Goal: Information Seeking & Learning: Learn about a topic

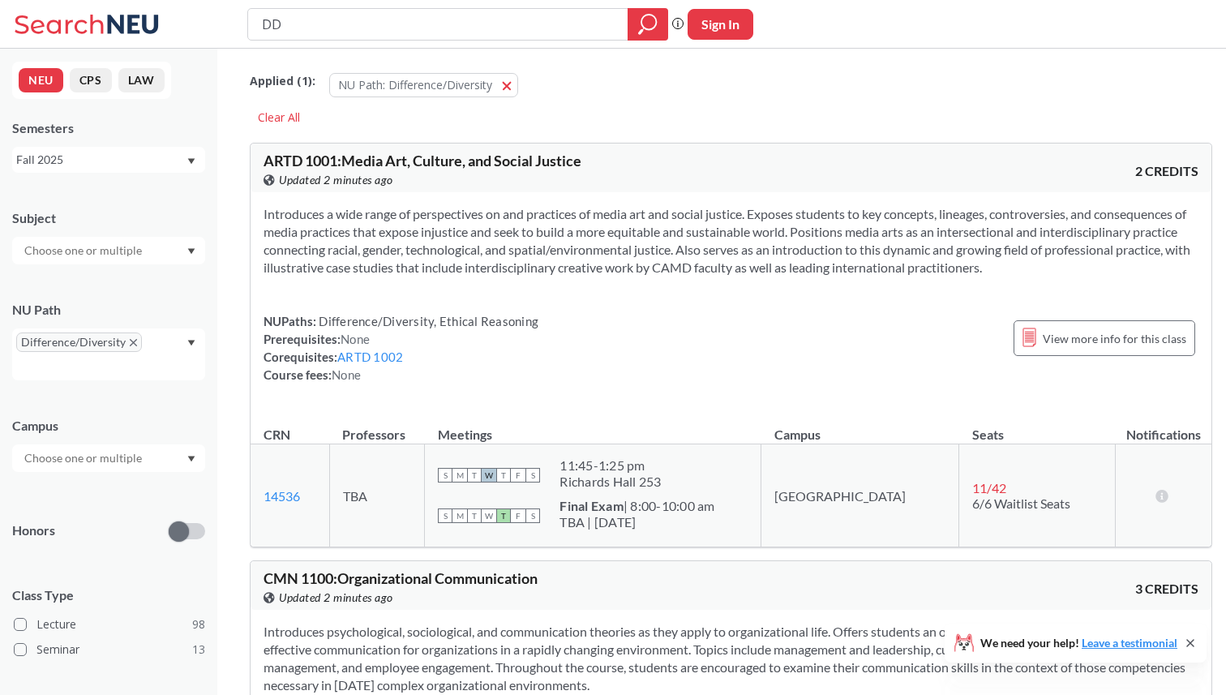
click at [383, 31] on input "DD" at bounding box center [438, 25] width 356 height 28
type input "Intro to Mindfulness"
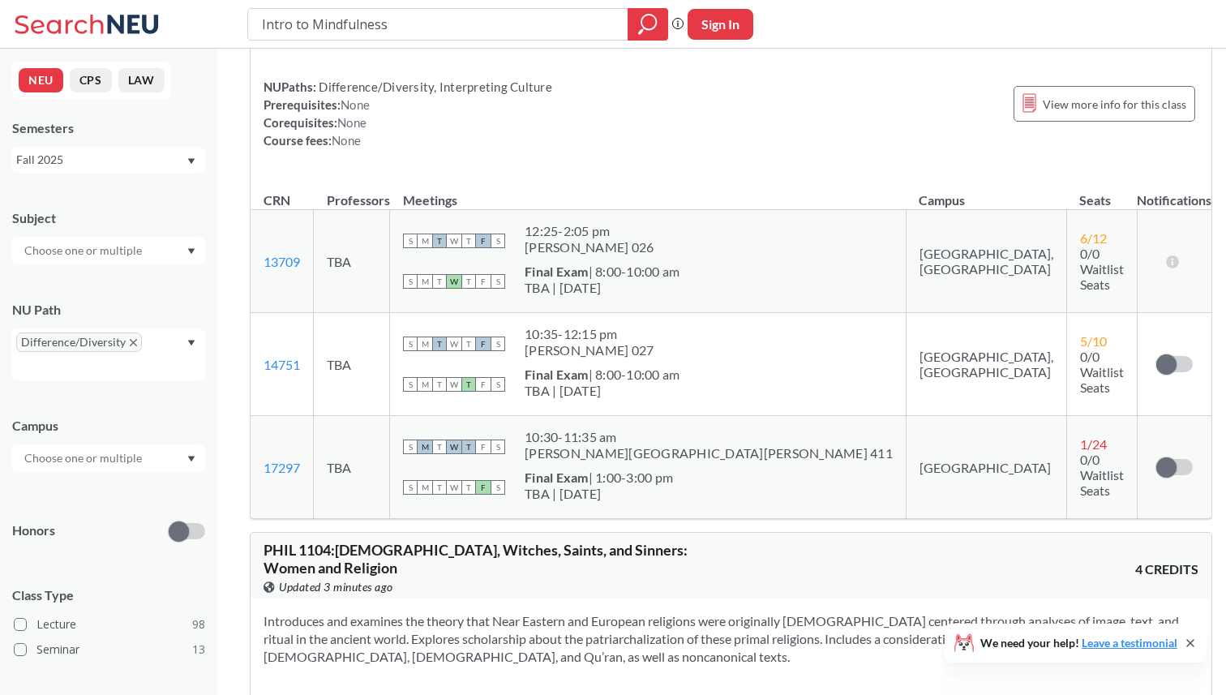
scroll to position [7266, 0]
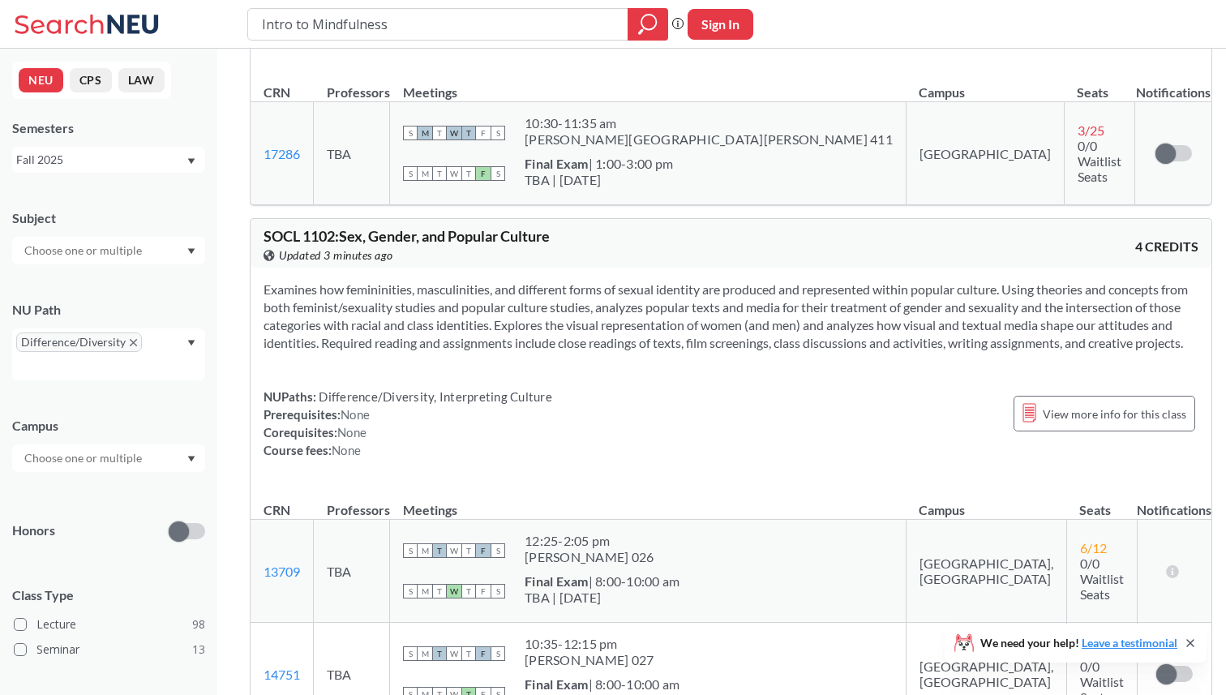
click at [412, 17] on input "Intro to Mindfulness" at bounding box center [438, 25] width 356 height 28
type input "mindfulness"
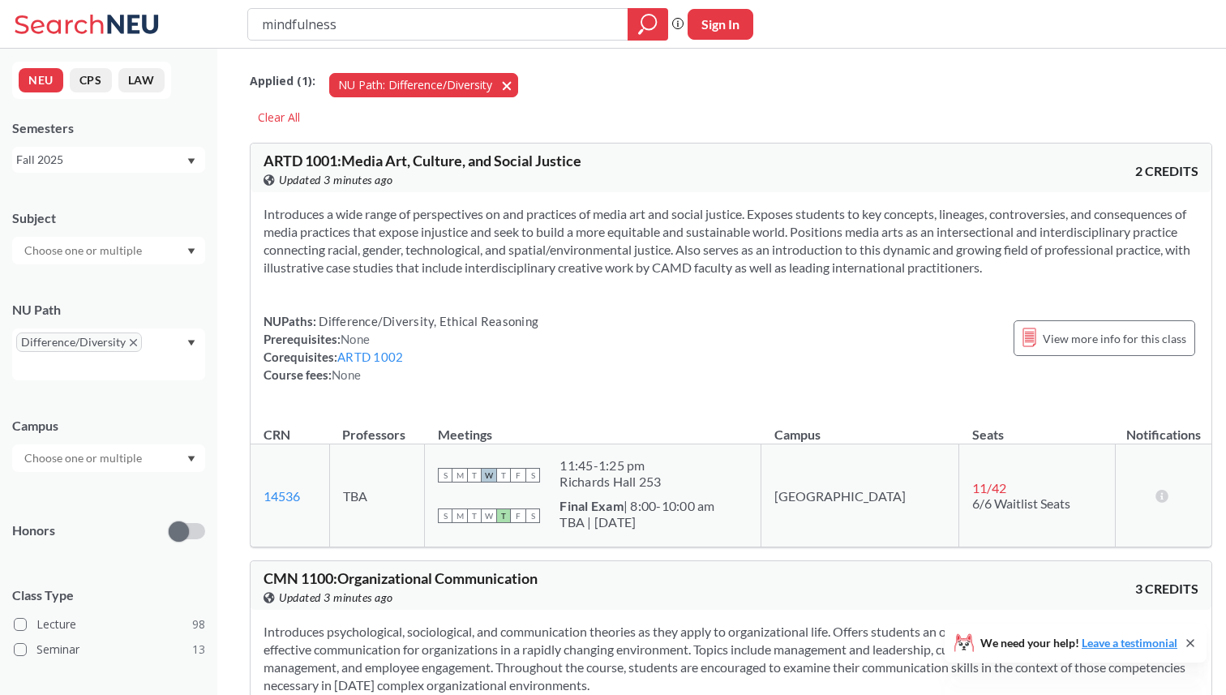
click at [499, 89] on button "NU Path: Difference/Diversity Difference/Diversity" at bounding box center [423, 85] width 189 height 24
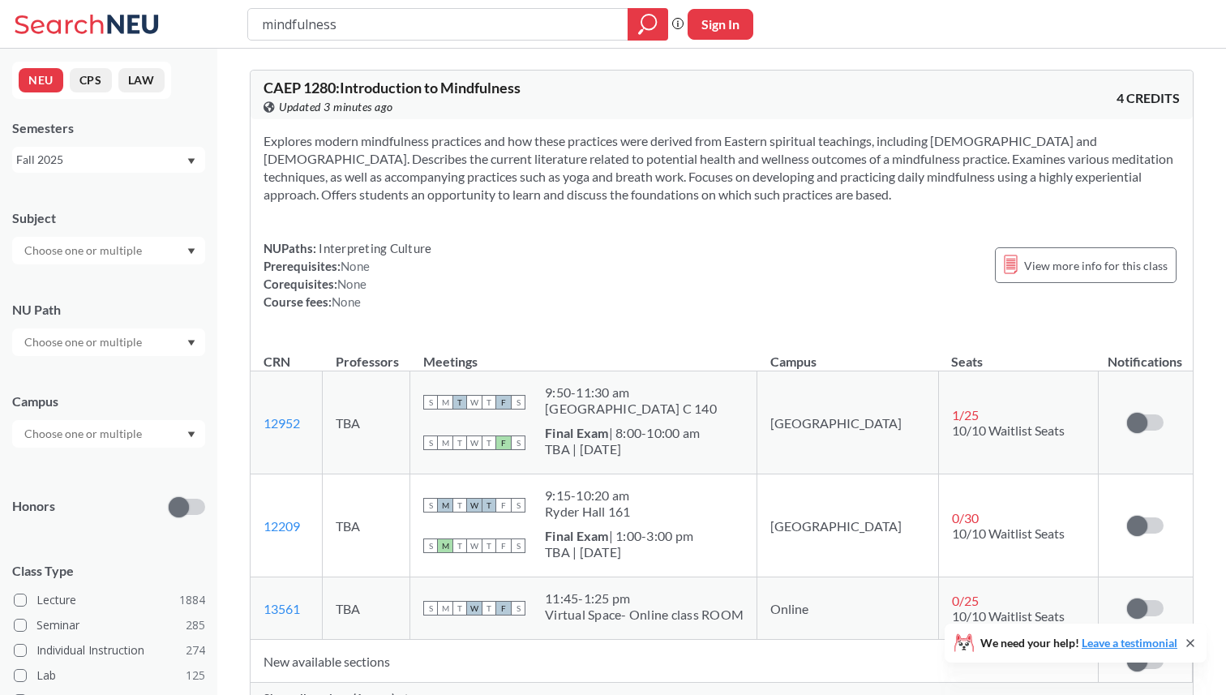
click at [473, 34] on input "mindfulness" at bounding box center [438, 25] width 356 height 28
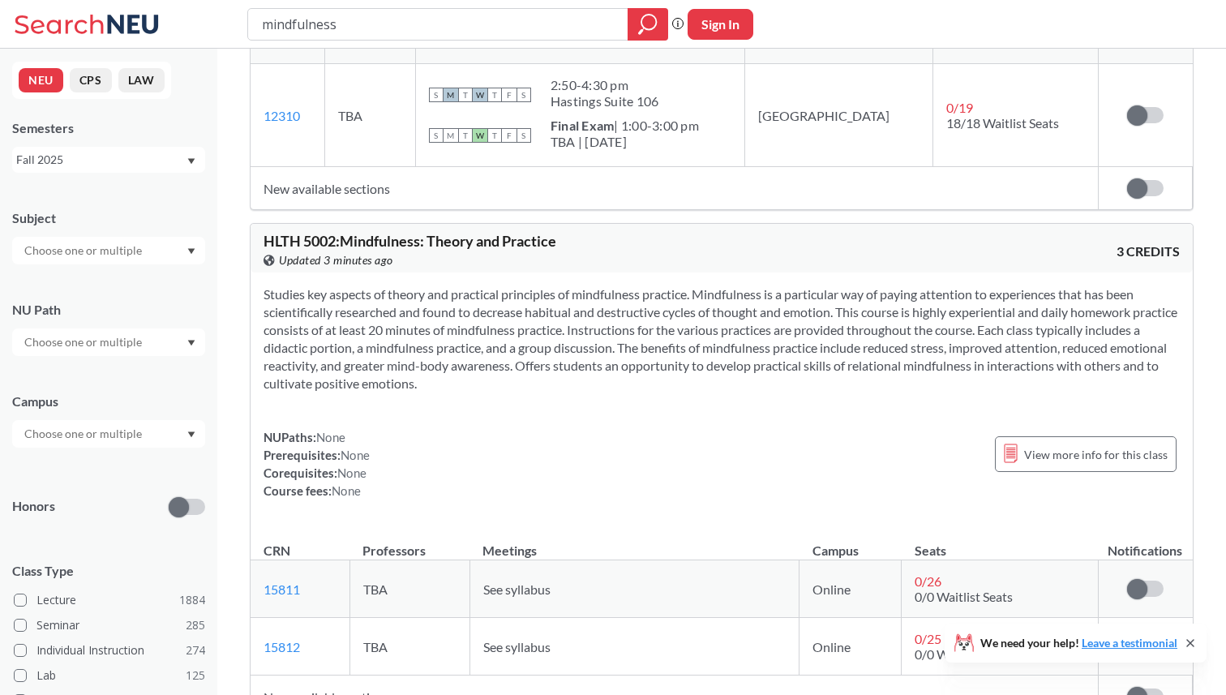
scroll to position [1089, 0]
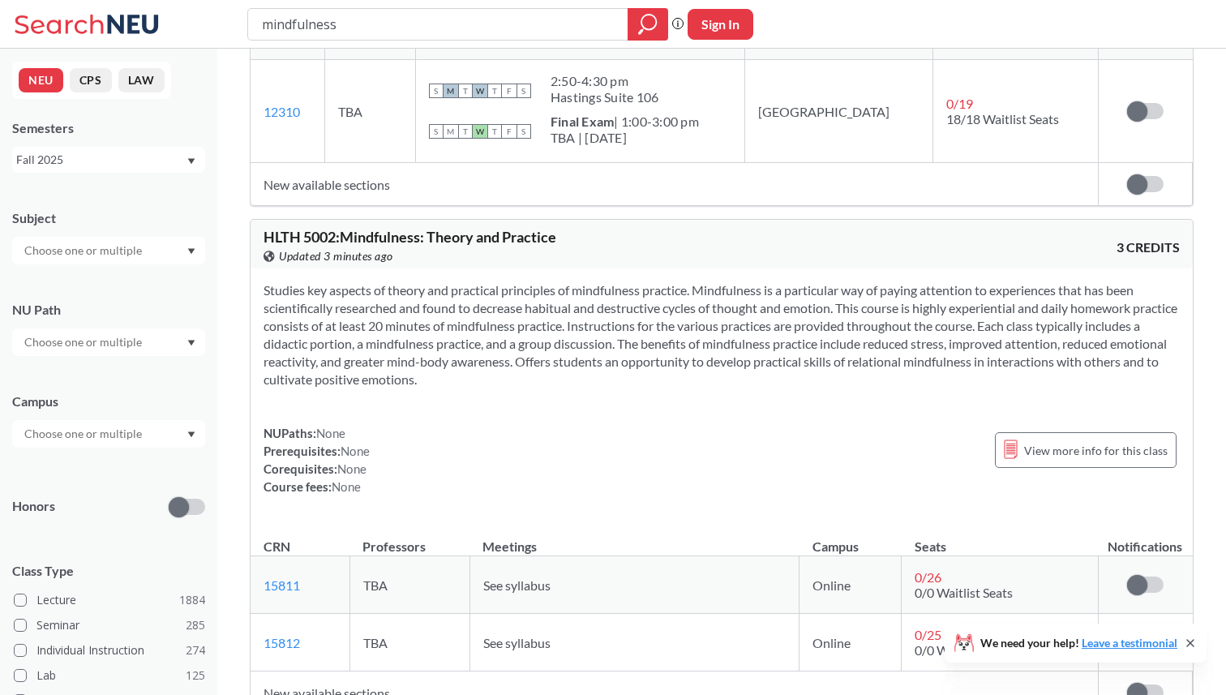
click at [368, 17] on input "mindfulness" at bounding box center [438, 25] width 356 height 28
click at [100, 360] on div "Subject NU Path Campus Honors Class Type Lecture 1884 Seminar 285 Individual In…" at bounding box center [108, 560] width 193 height 735
click at [99, 340] on input "text" at bounding box center [84, 341] width 136 height 19
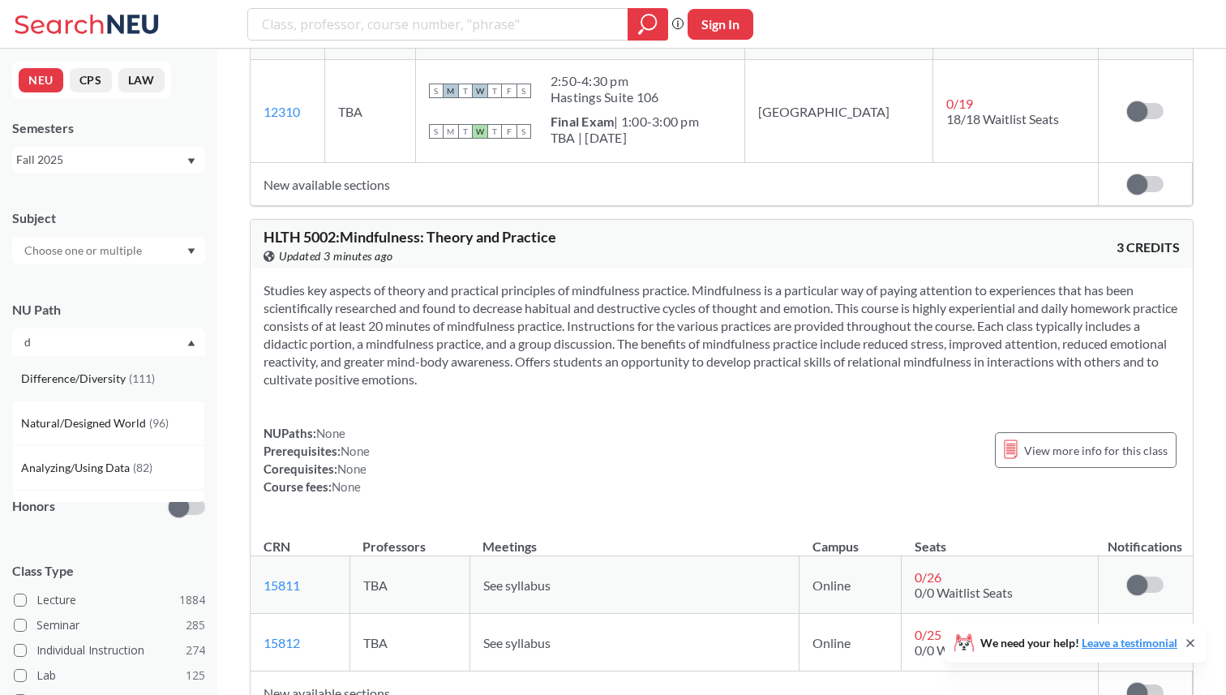
type input "d"
click at [81, 379] on span "Difference/Diversity" at bounding box center [75, 379] width 108 height 18
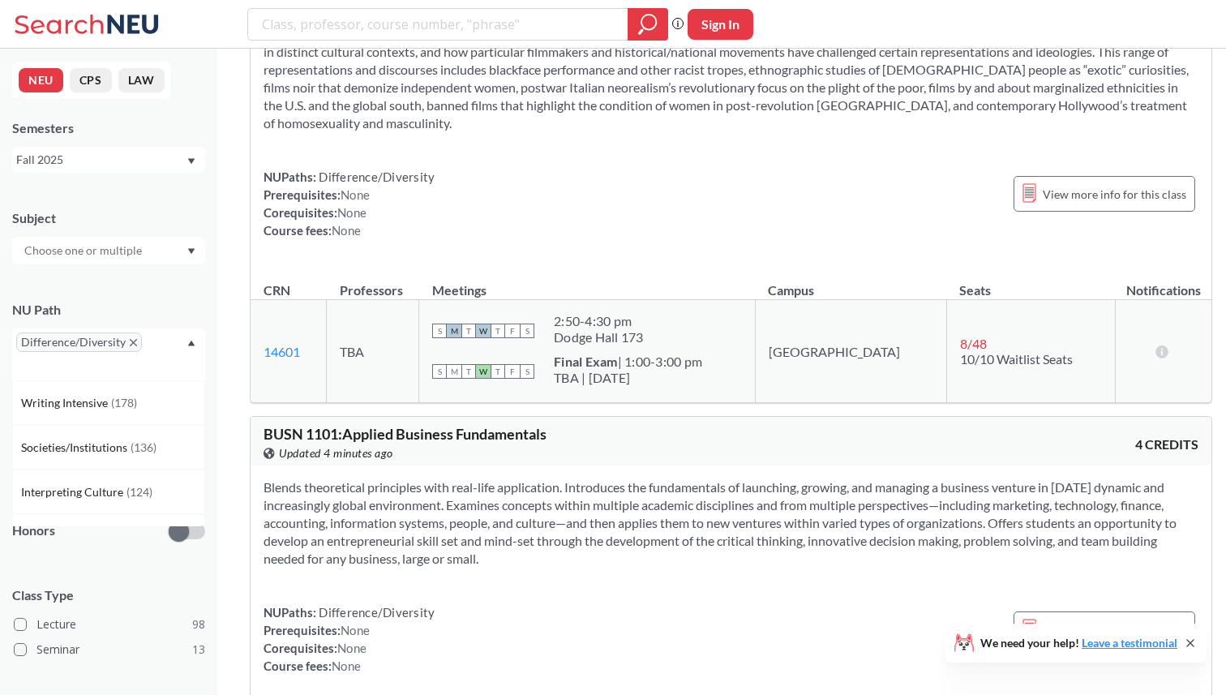
click at [151, 346] on div "Difference/Diversity" at bounding box center [108, 354] width 193 height 52
click at [149, 341] on div "Difference/Diversity" at bounding box center [108, 354] width 193 height 52
click at [115, 446] on div "Creative Express/Innov ( 112 )" at bounding box center [108, 436] width 193 height 45
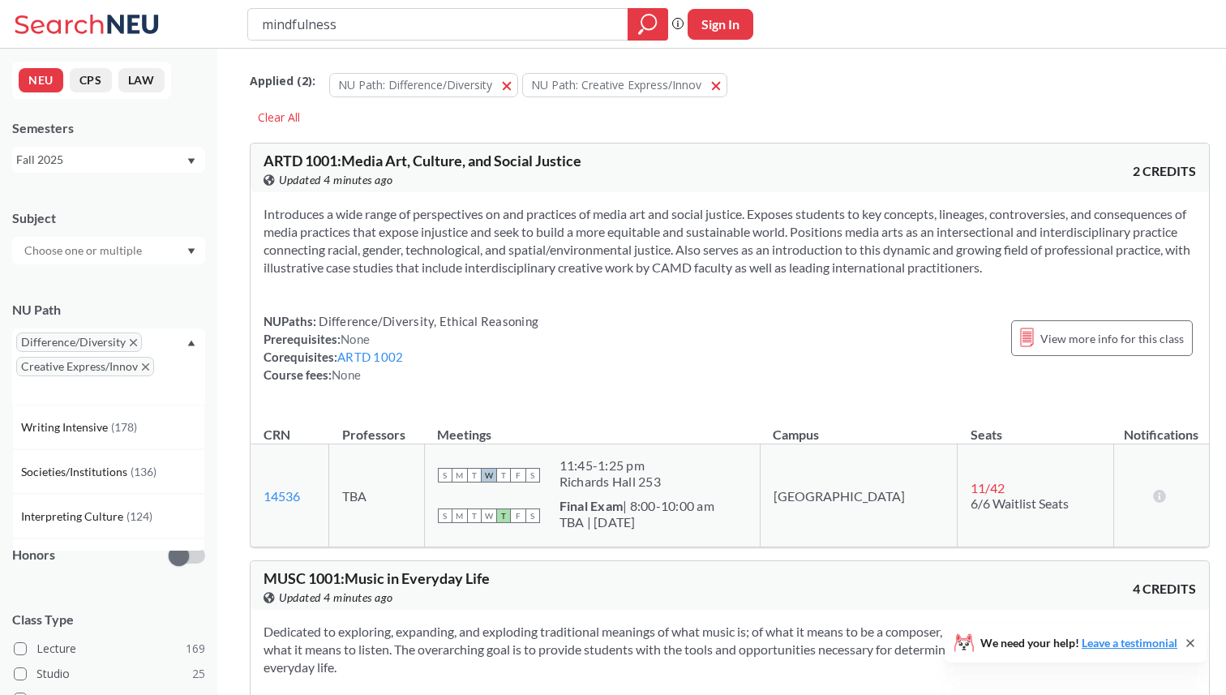
click at [170, 364] on div "Difference/Diversity Creative Express/Innov" at bounding box center [108, 366] width 193 height 76
click at [158, 353] on div "Difference/Diversity Creative Express/Innov" at bounding box center [108, 366] width 193 height 76
click at [112, 507] on span "Interpreting Culture" at bounding box center [73, 516] width 105 height 18
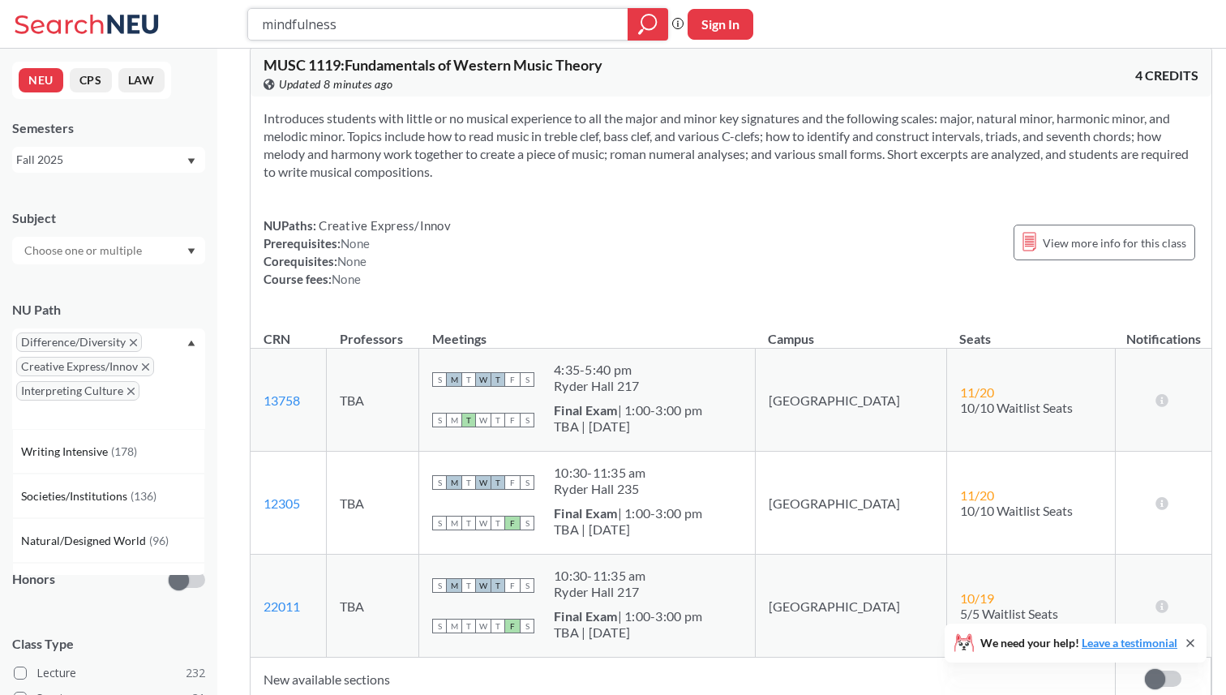
scroll to position [14390, 0]
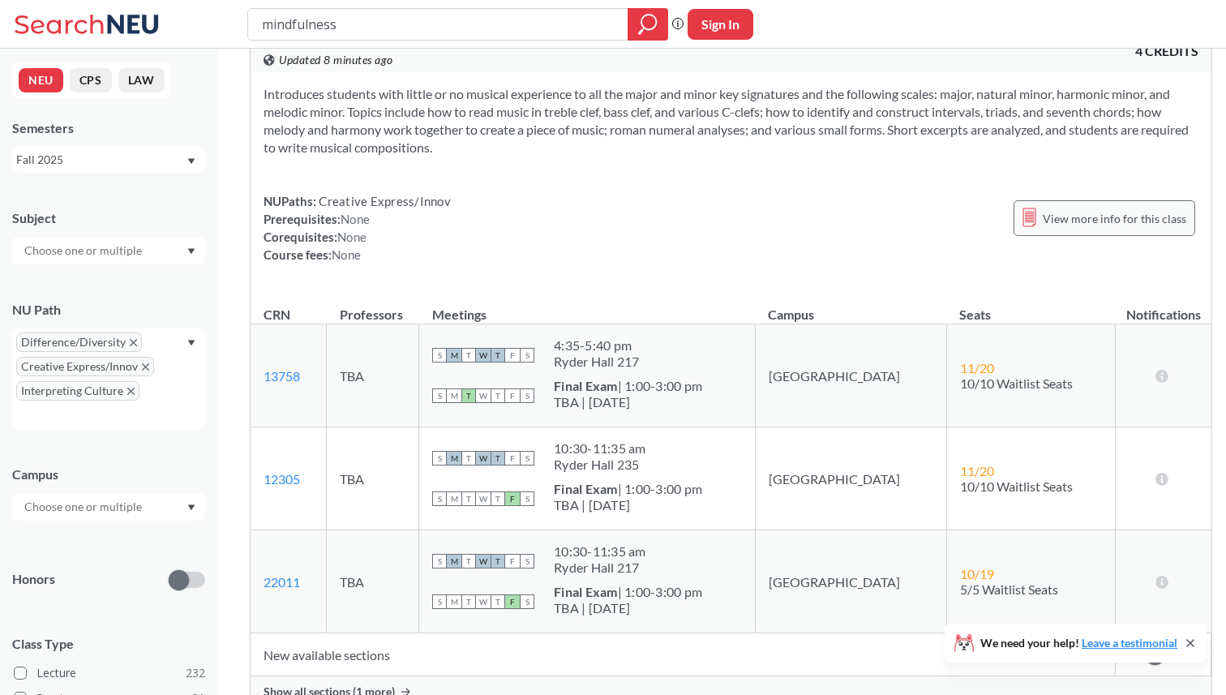
click at [1102, 208] on span "View more info for this class" at bounding box center [1113, 218] width 143 height 20
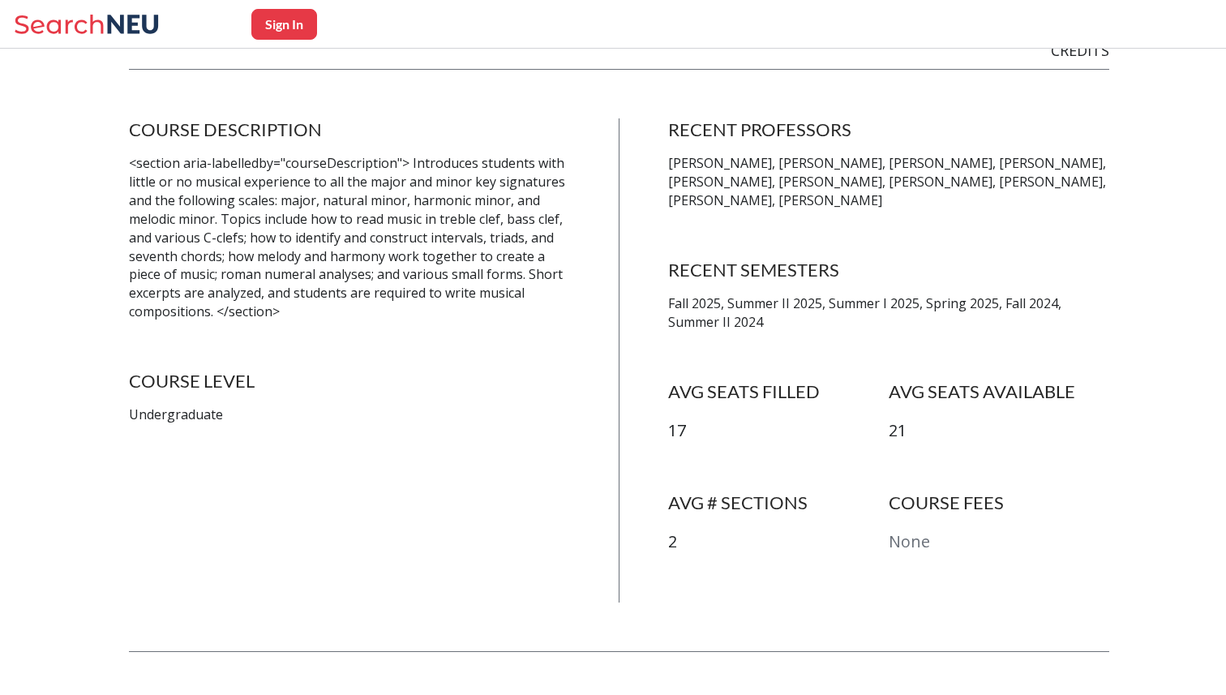
scroll to position [285, 0]
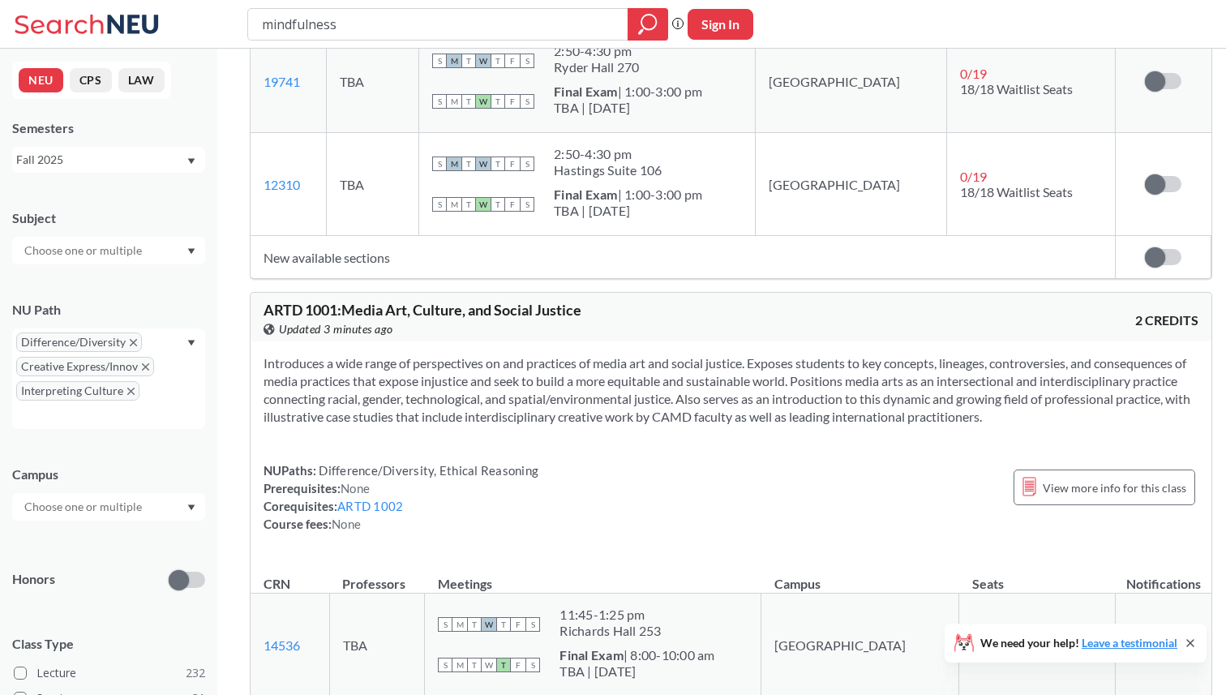
scroll to position [1094, 0]
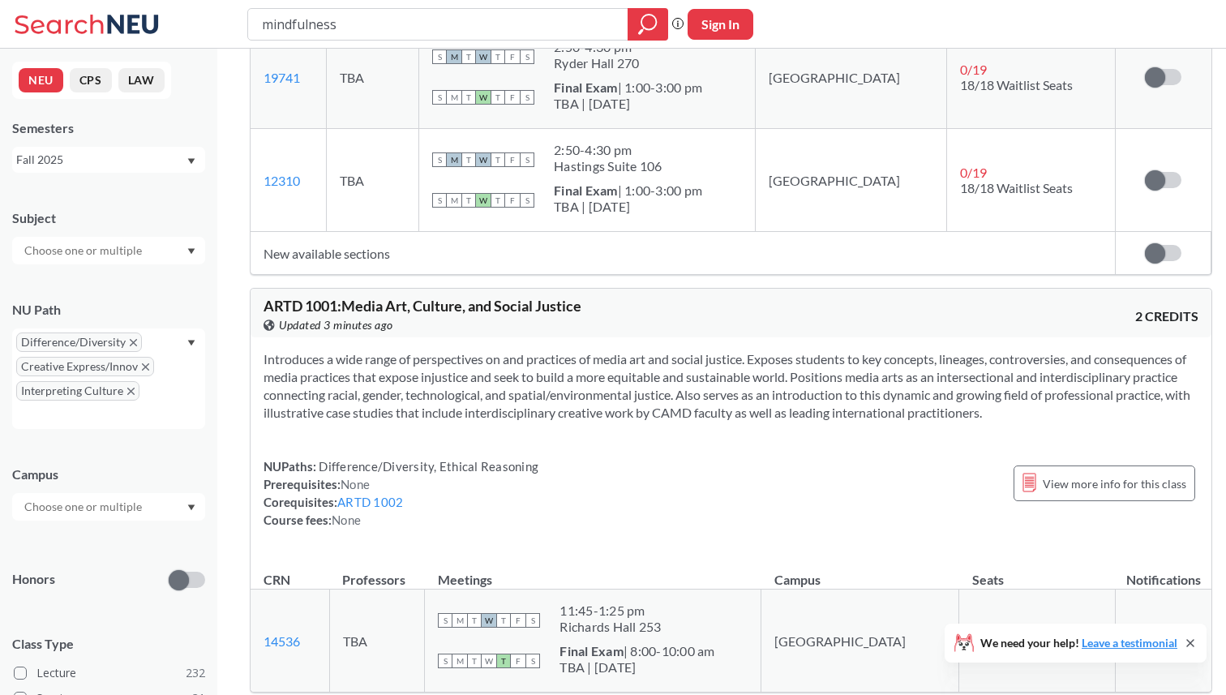
click at [390, 24] on input "mindfulness" at bounding box center [438, 25] width 356 height 28
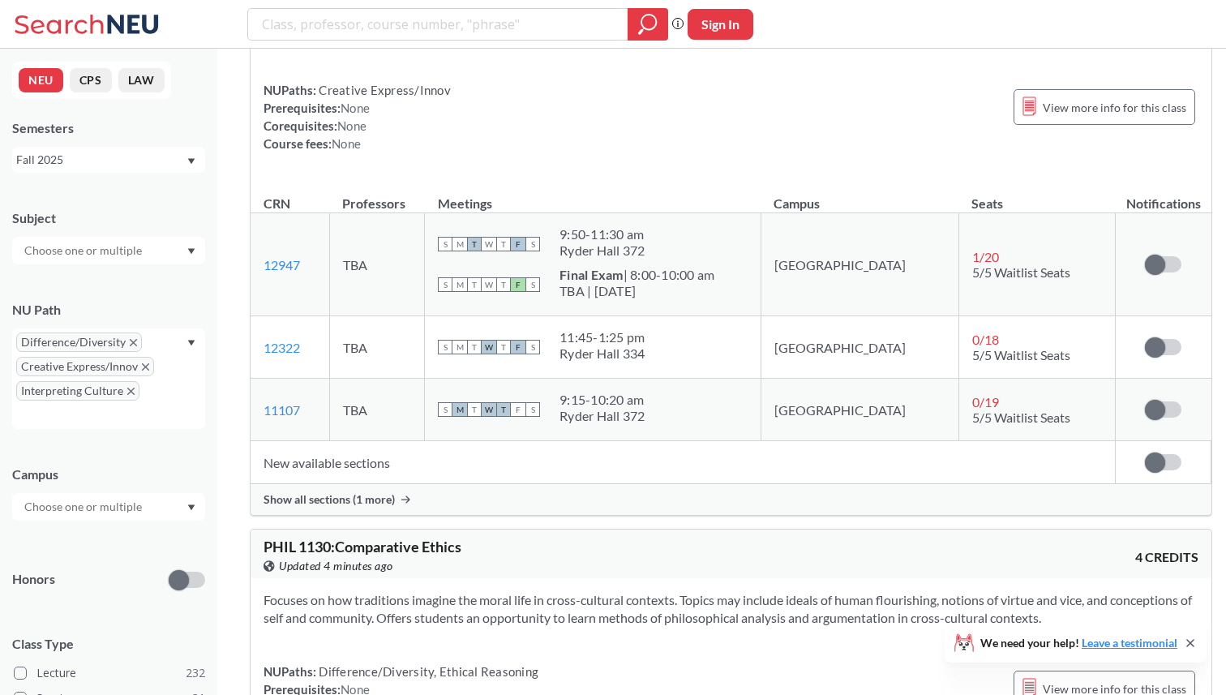
scroll to position [16096, 0]
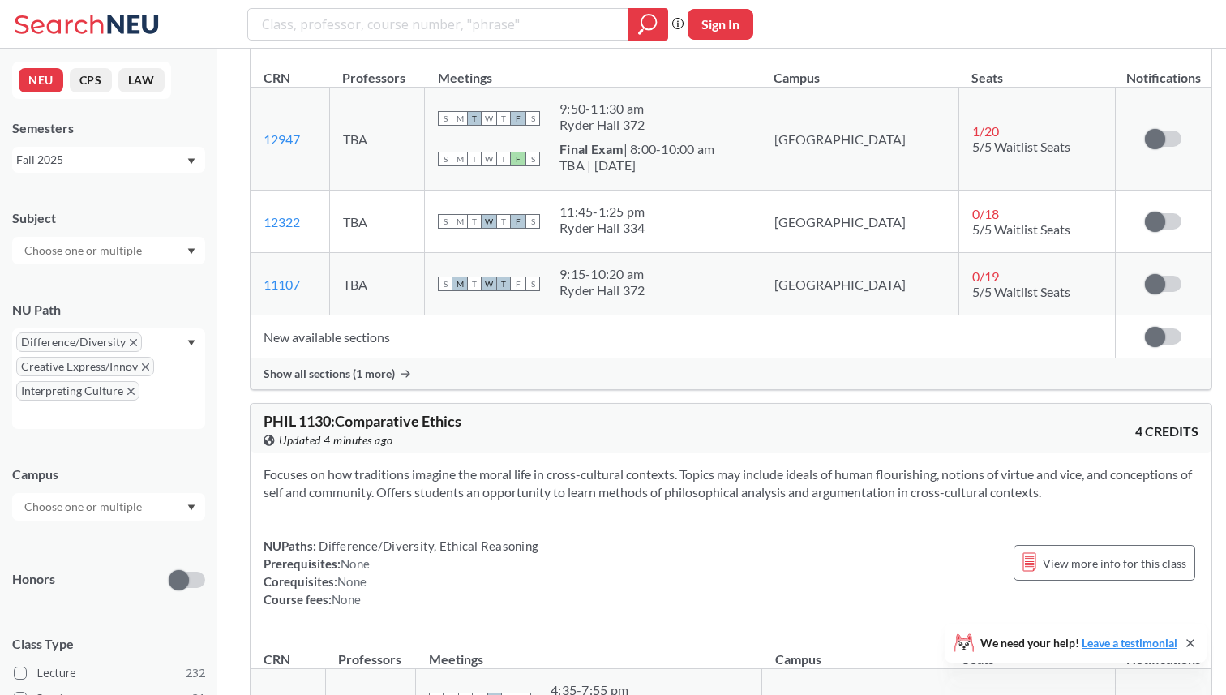
click at [145, 368] on icon "X to remove pill" at bounding box center [145, 366] width 7 height 7
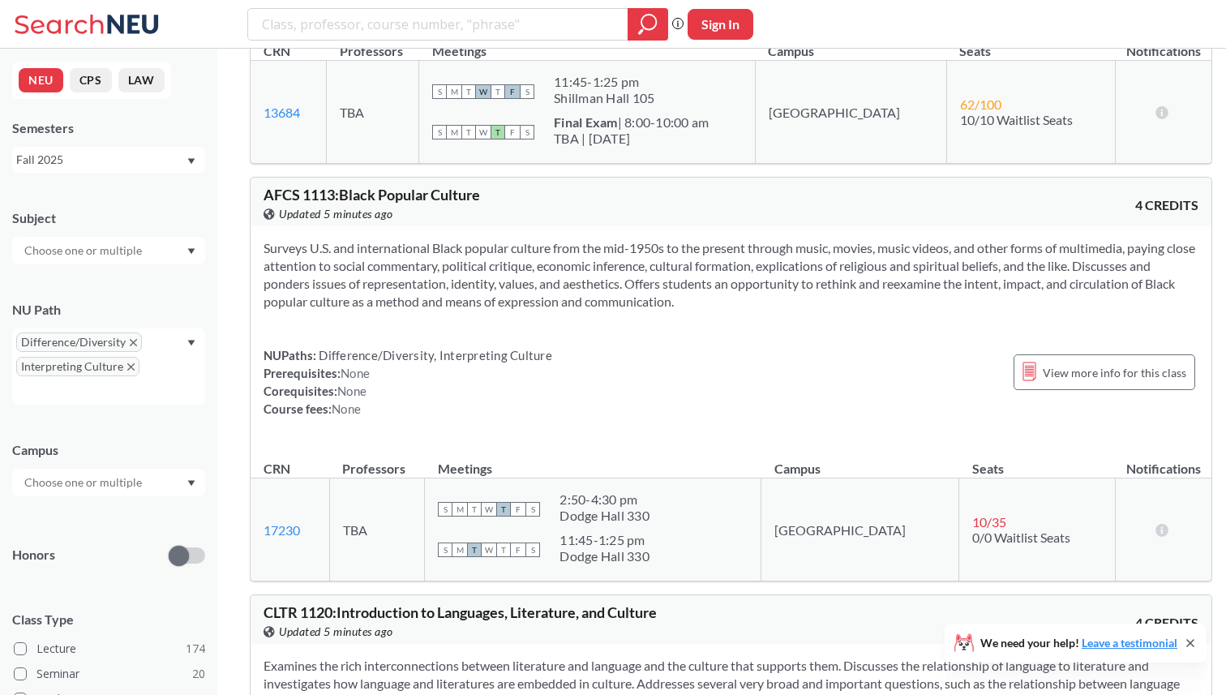
scroll to position [10050, 0]
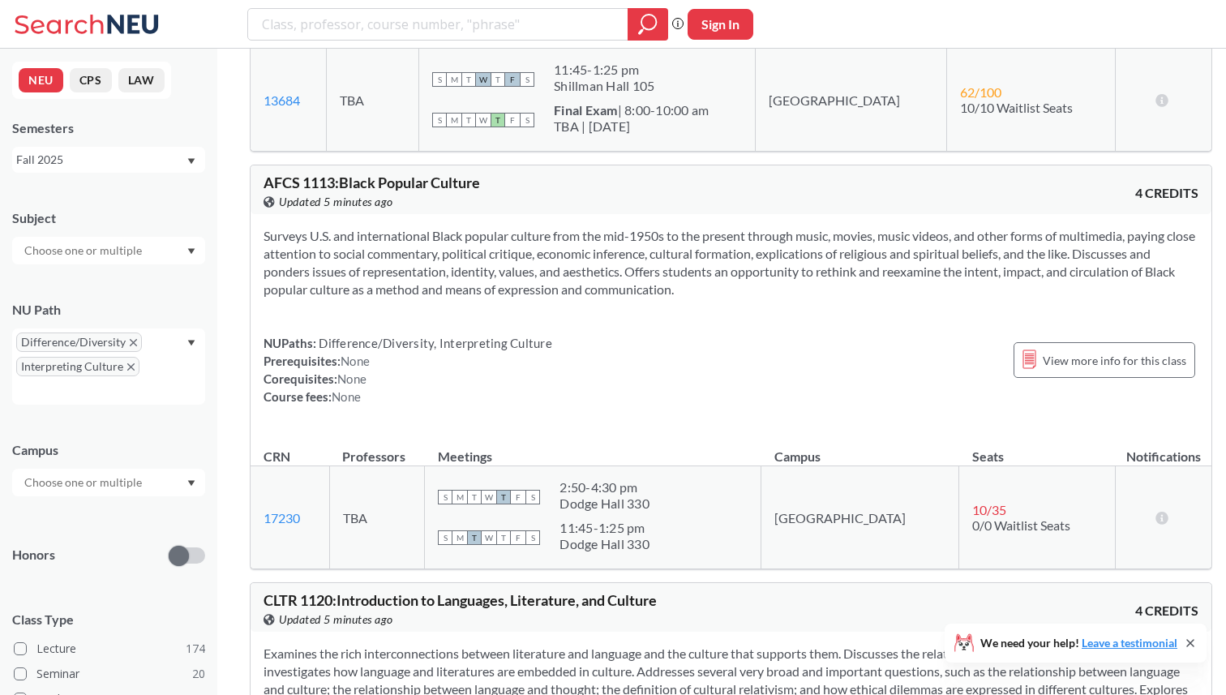
click at [420, 191] on span "AFCS 1113 : Black Popular Culture" at bounding box center [371, 182] width 216 height 18
click at [1013, 361] on div "View more info for this class" at bounding box center [1104, 360] width 182 height 52
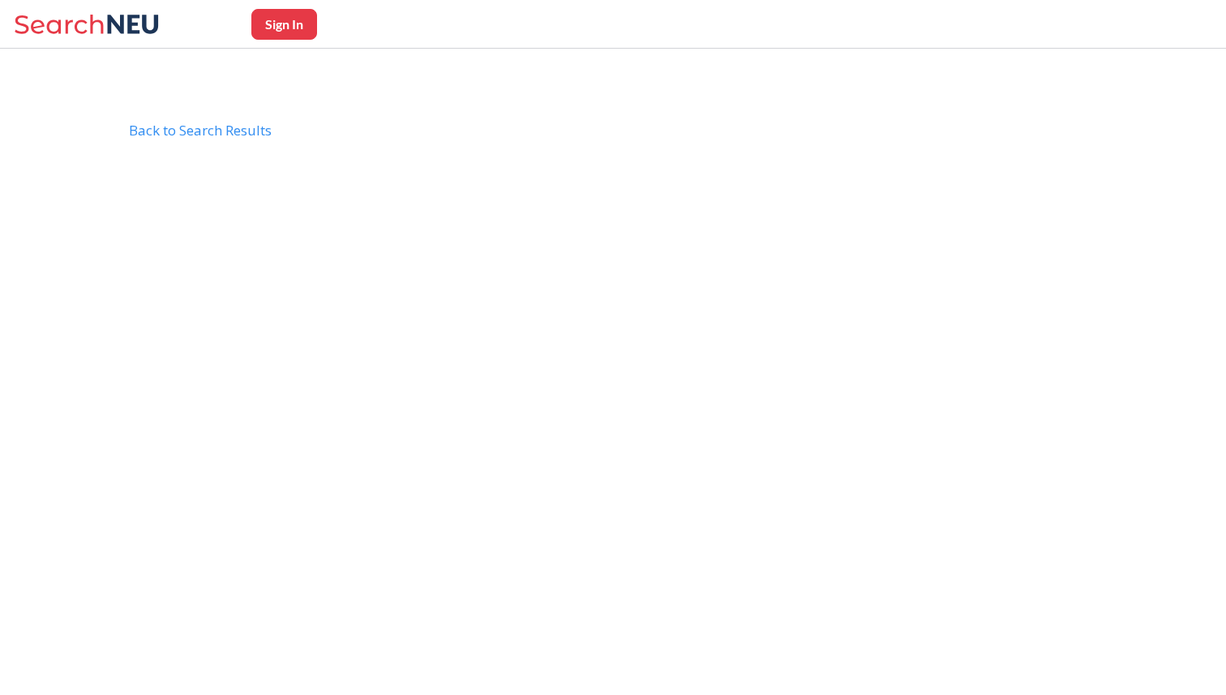
click at [1009, 369] on body "Sign In Back to Search Results AFCS1113" at bounding box center [613, 469] width 1226 height 695
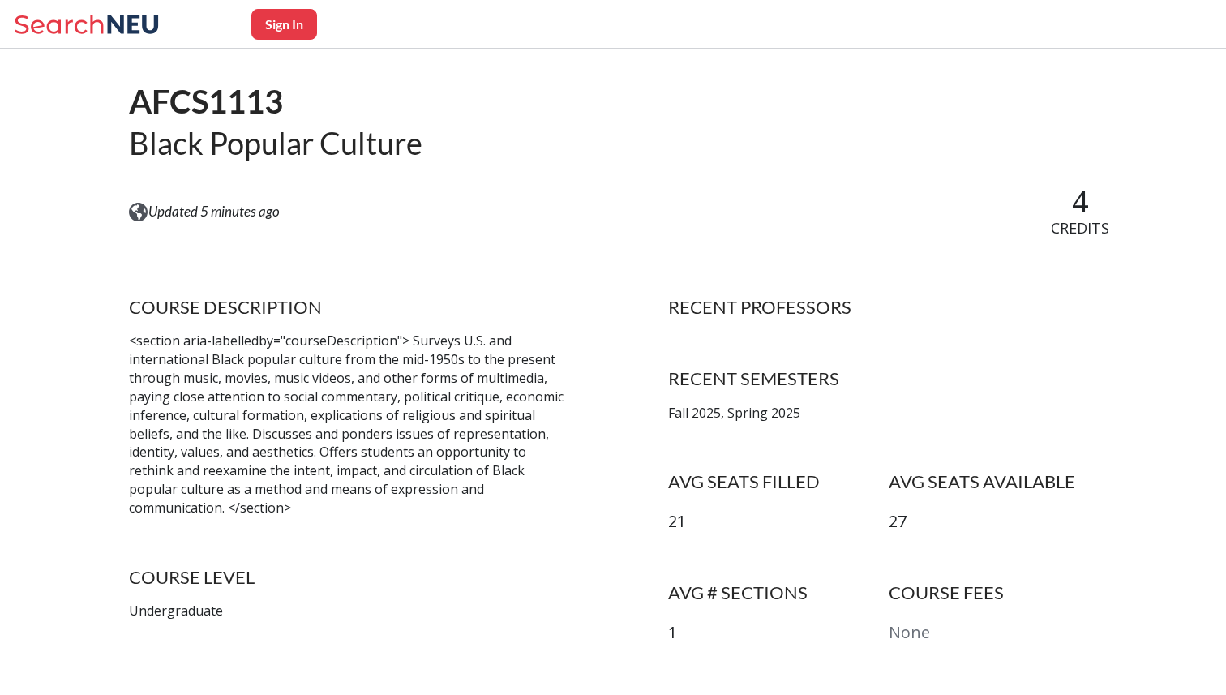
scroll to position [236, 0]
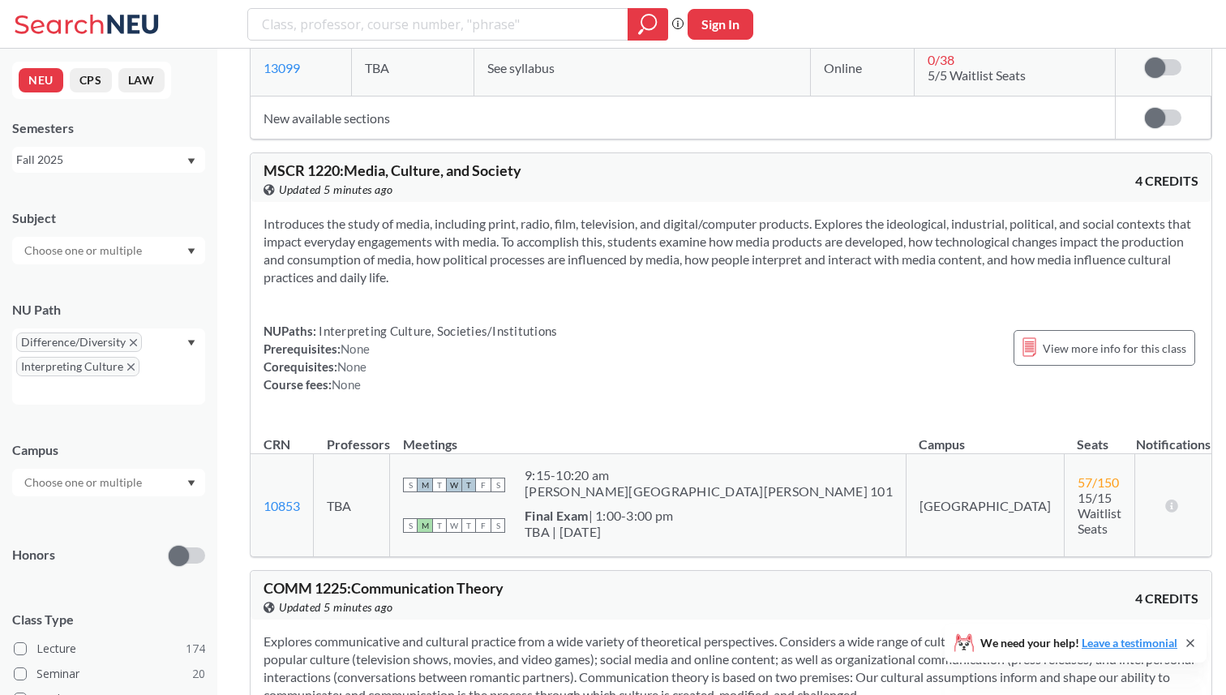
scroll to position [19583, 0]
click at [1069, 336] on div "View more info for this class" at bounding box center [1104, 350] width 182 height 36
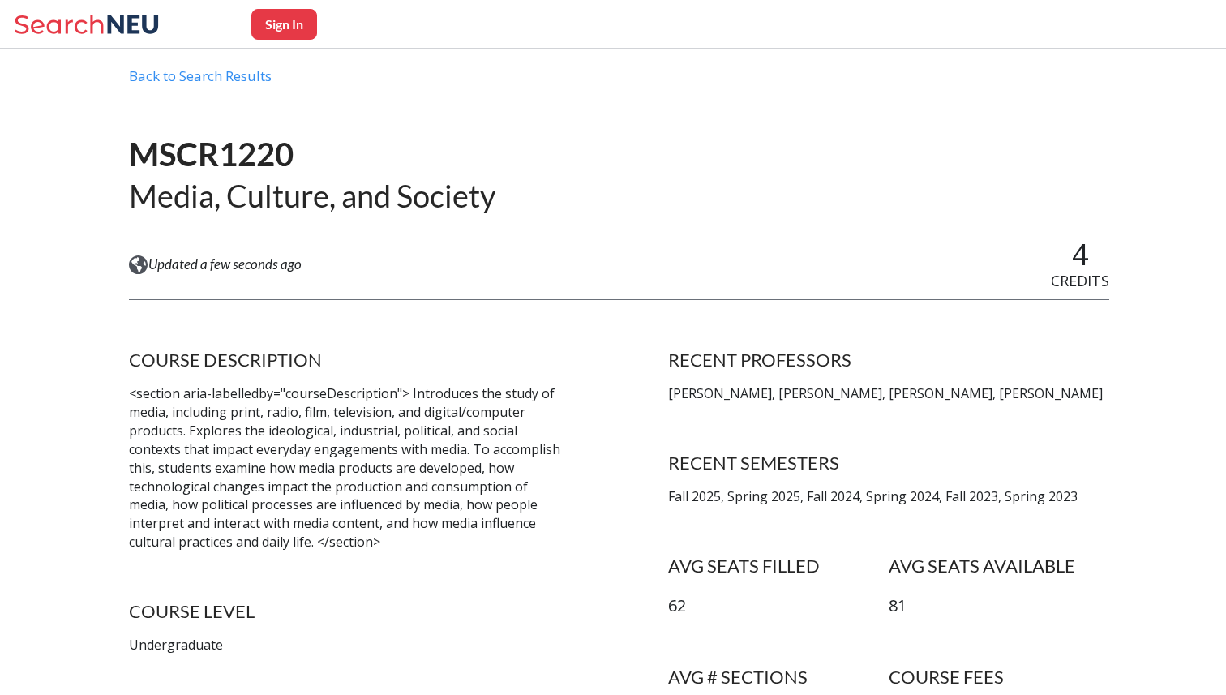
scroll to position [96, 0]
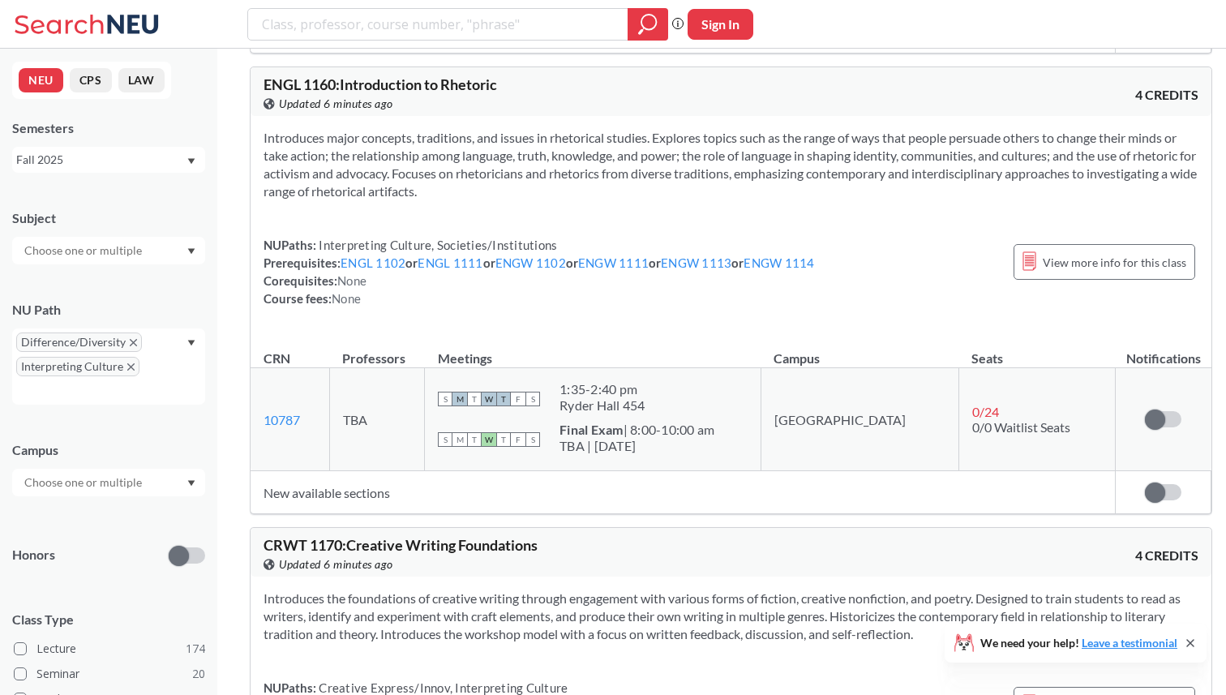
scroll to position [15120, 0]
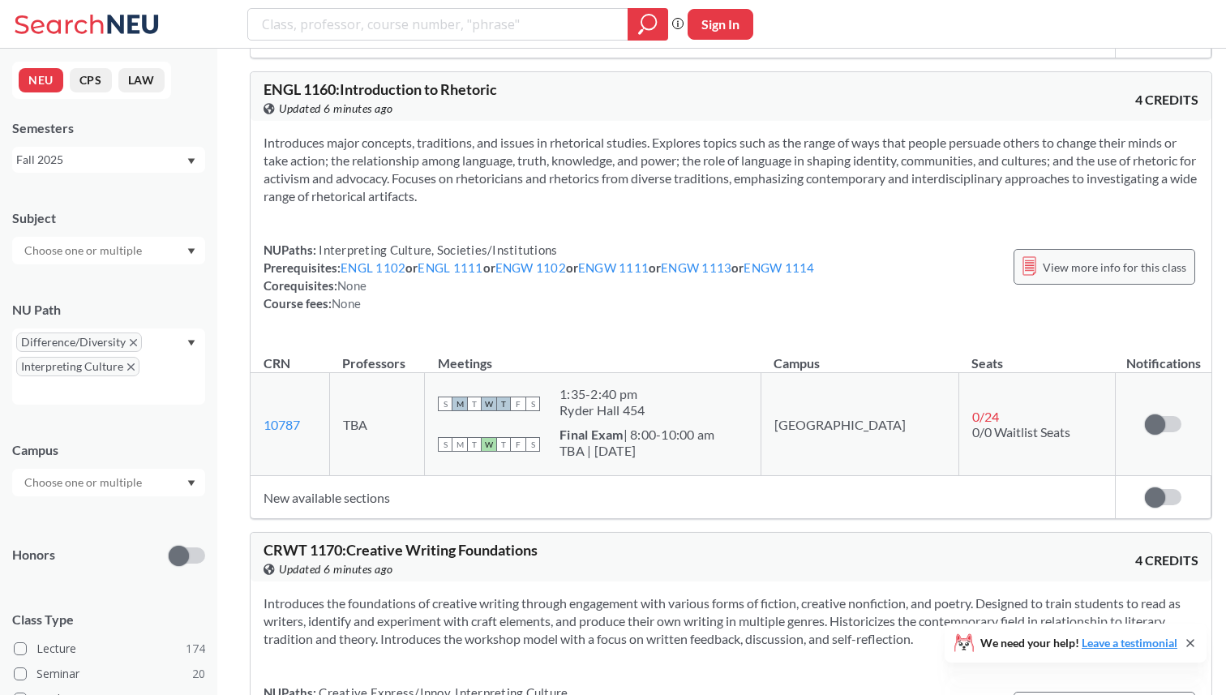
click at [1144, 277] on span "View more info for this class" at bounding box center [1113, 267] width 143 height 20
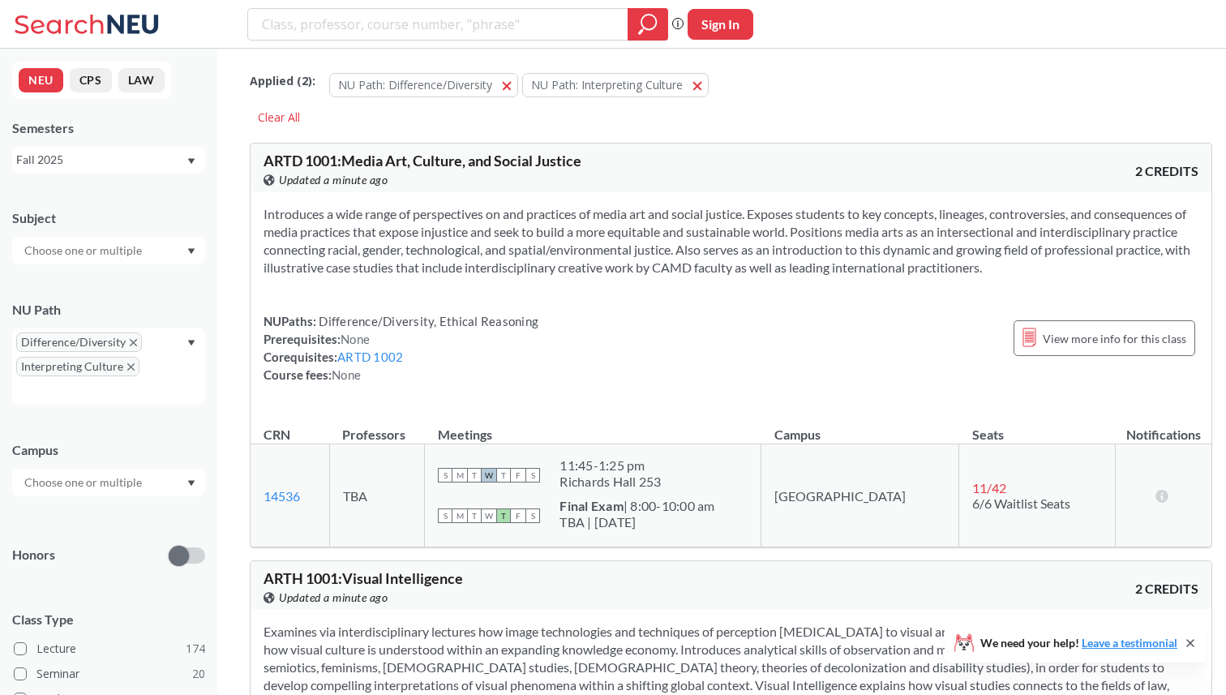
scroll to position [19583, 0]
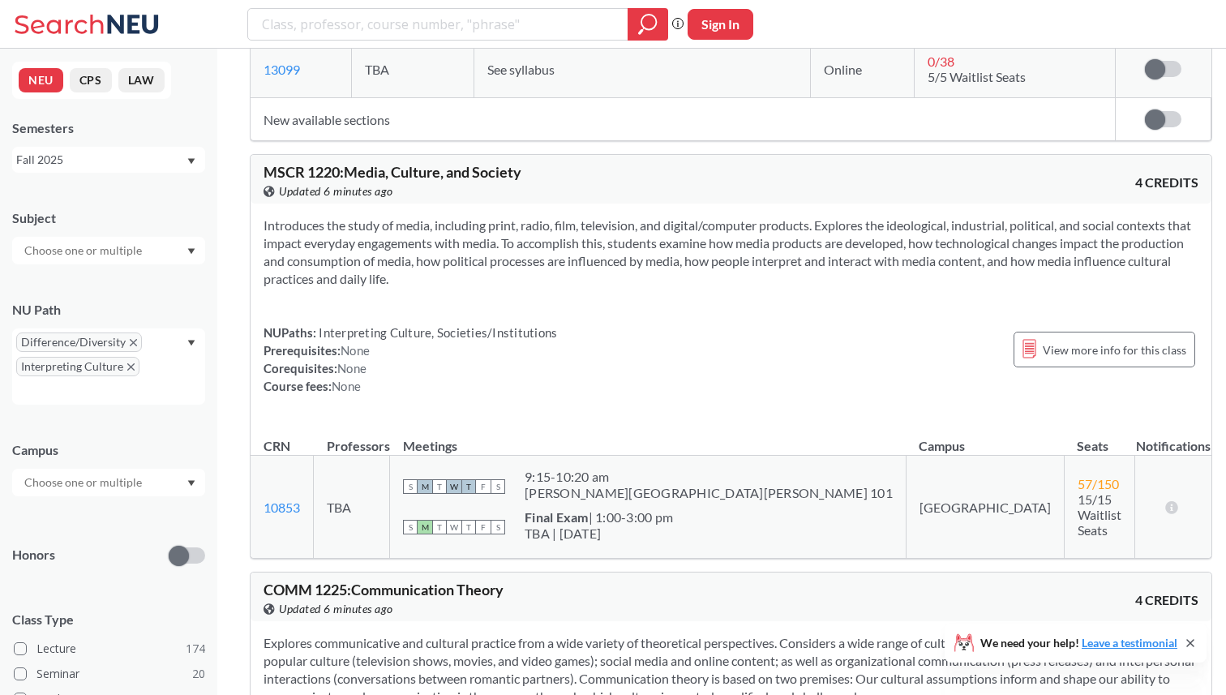
click at [129, 250] on input "text" at bounding box center [84, 250] width 136 height 19
click at [135, 250] on input "text" at bounding box center [84, 250] width 136 height 19
click at [136, 213] on div "Subject" at bounding box center [108, 218] width 193 height 18
click at [126, 158] on div "Fall 2025" at bounding box center [100, 160] width 169 height 18
click at [106, 242] on div "Summer 2 2025" at bounding box center [112, 240] width 183 height 18
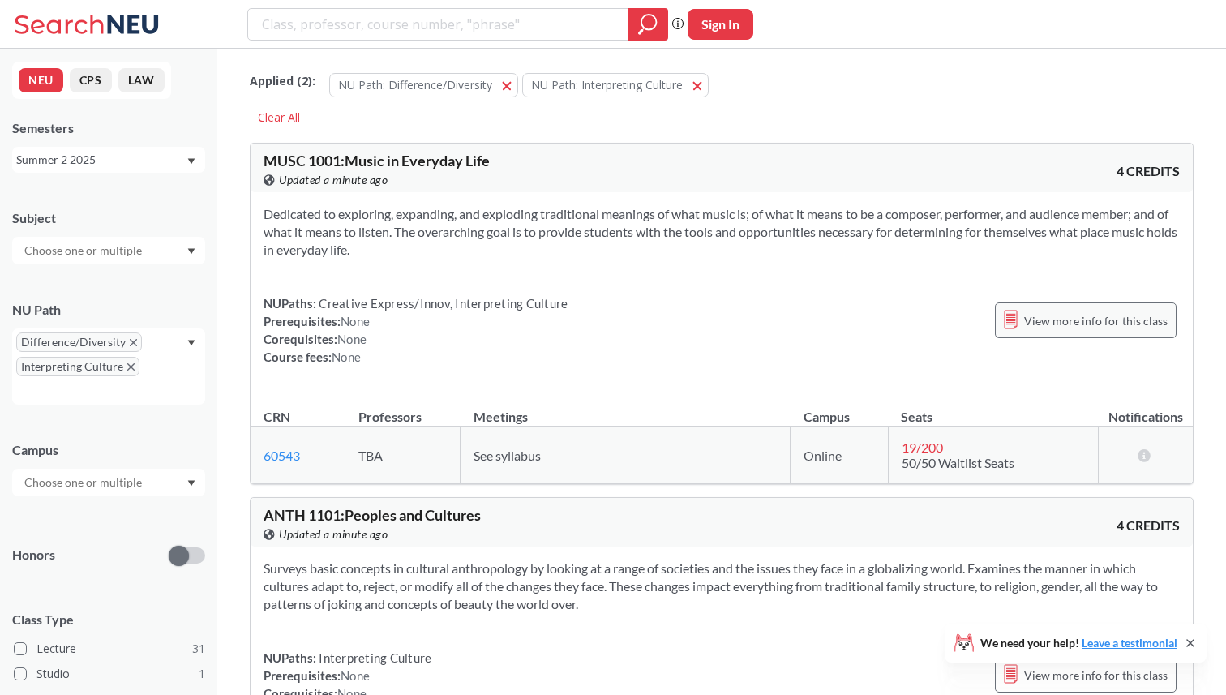
click at [1067, 320] on span "View more info for this class" at bounding box center [1095, 320] width 143 height 20
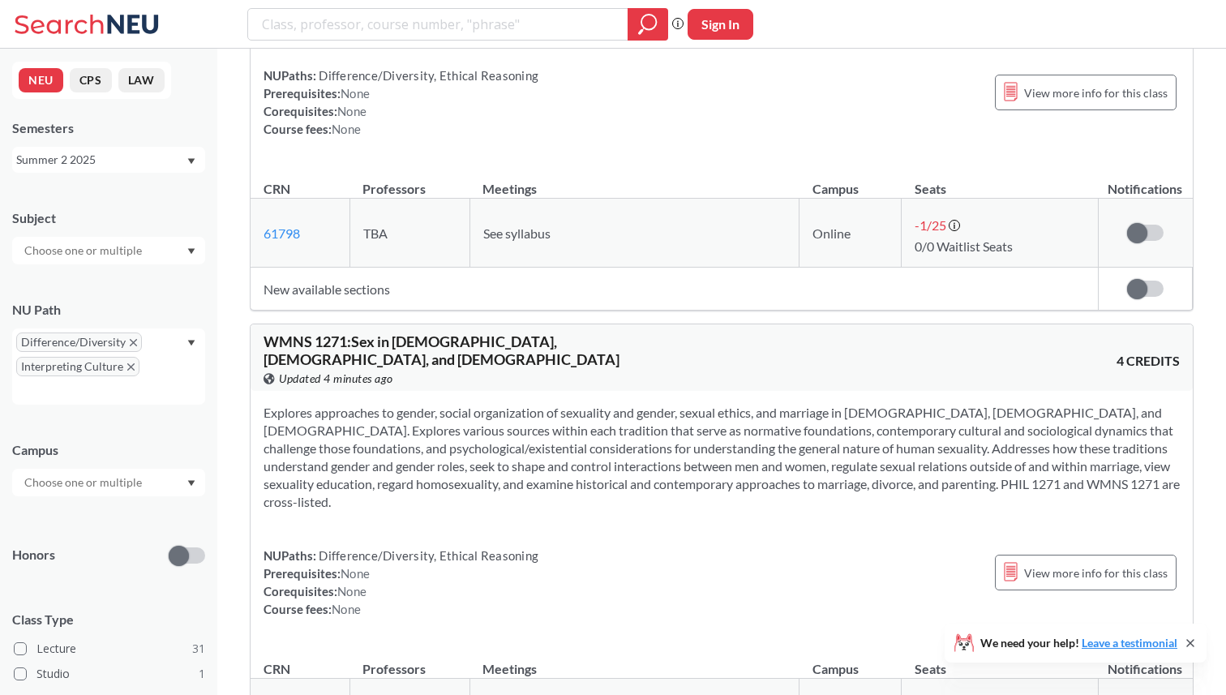
scroll to position [6319, 0]
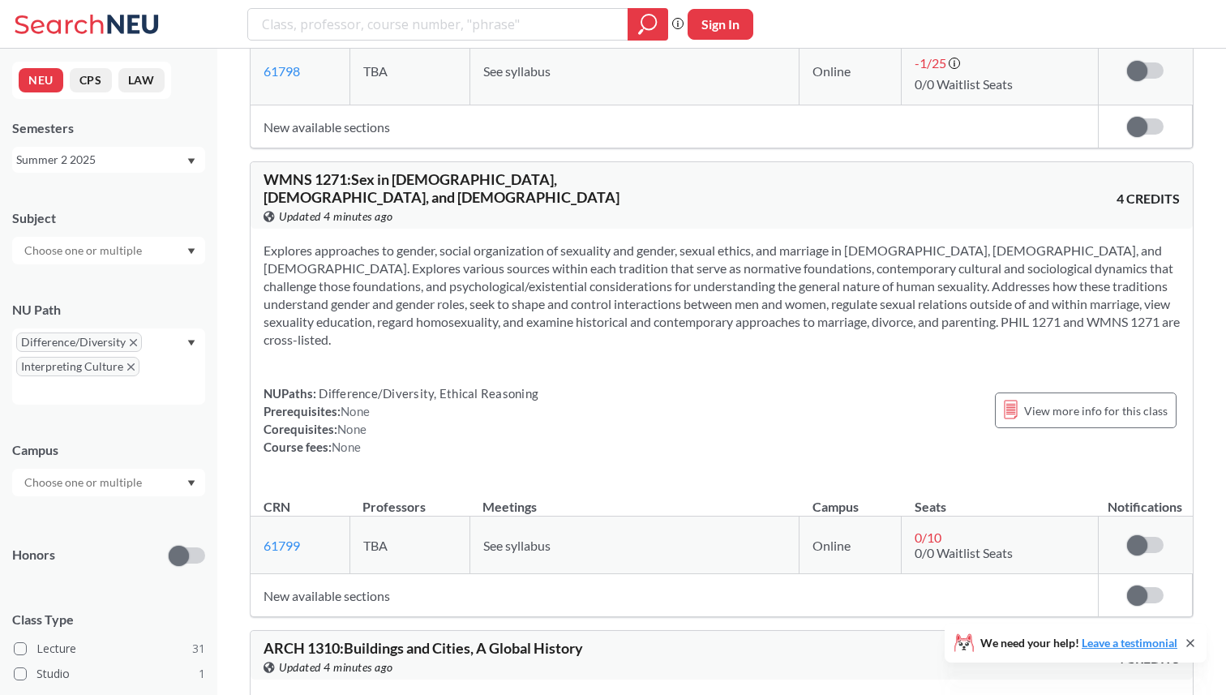
click at [652, 384] on div "NUPaths: Difference/Diversity, Ethical Reasoning Prerequisites: None Corequisit…" at bounding box center [721, 419] width 916 height 71
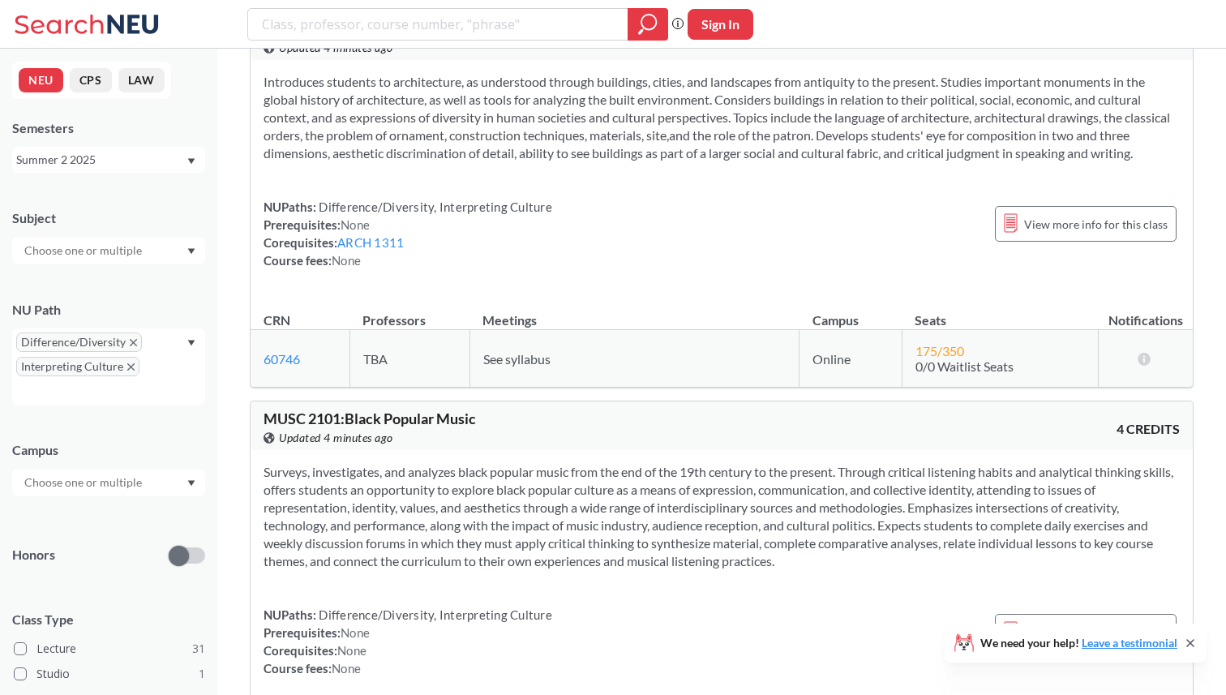
scroll to position [0, 0]
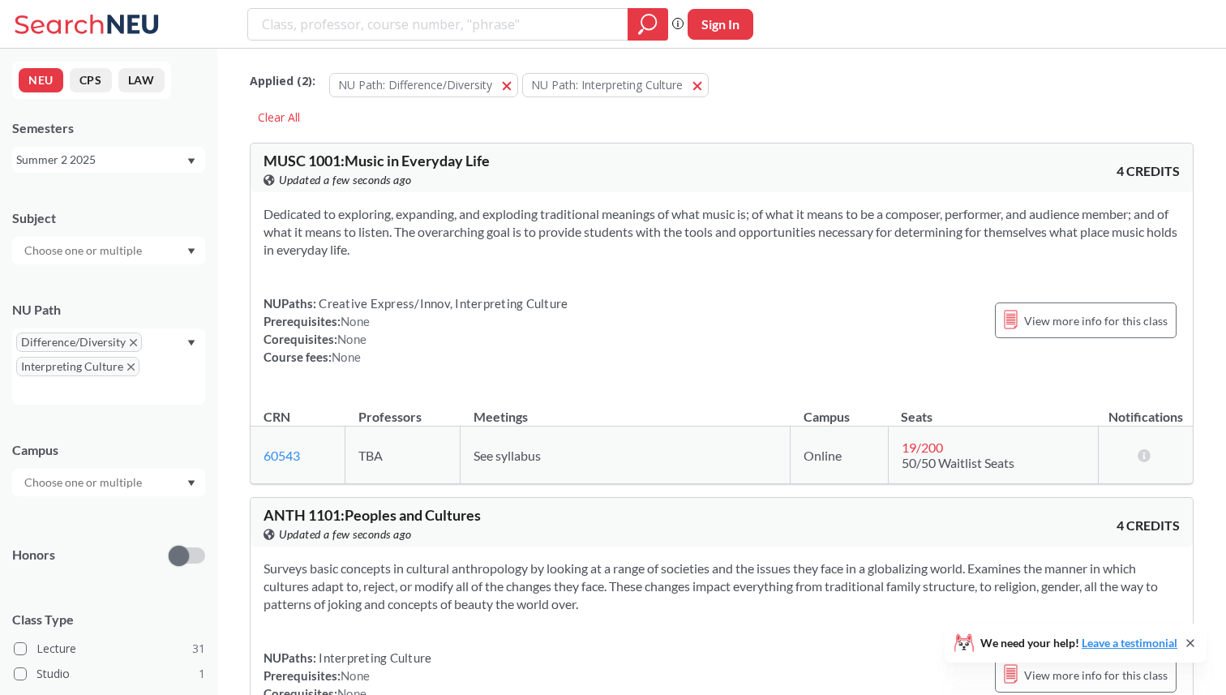
click at [128, 365] on icon "X to remove pill" at bounding box center [130, 366] width 7 height 7
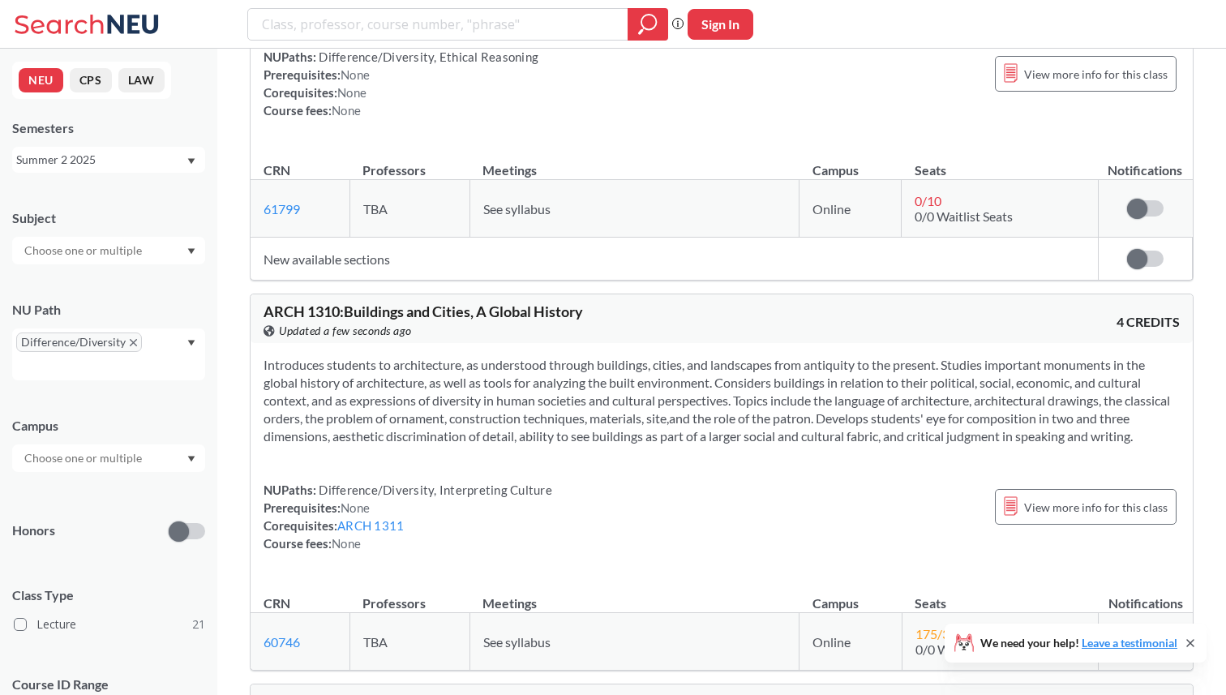
scroll to position [4144, 0]
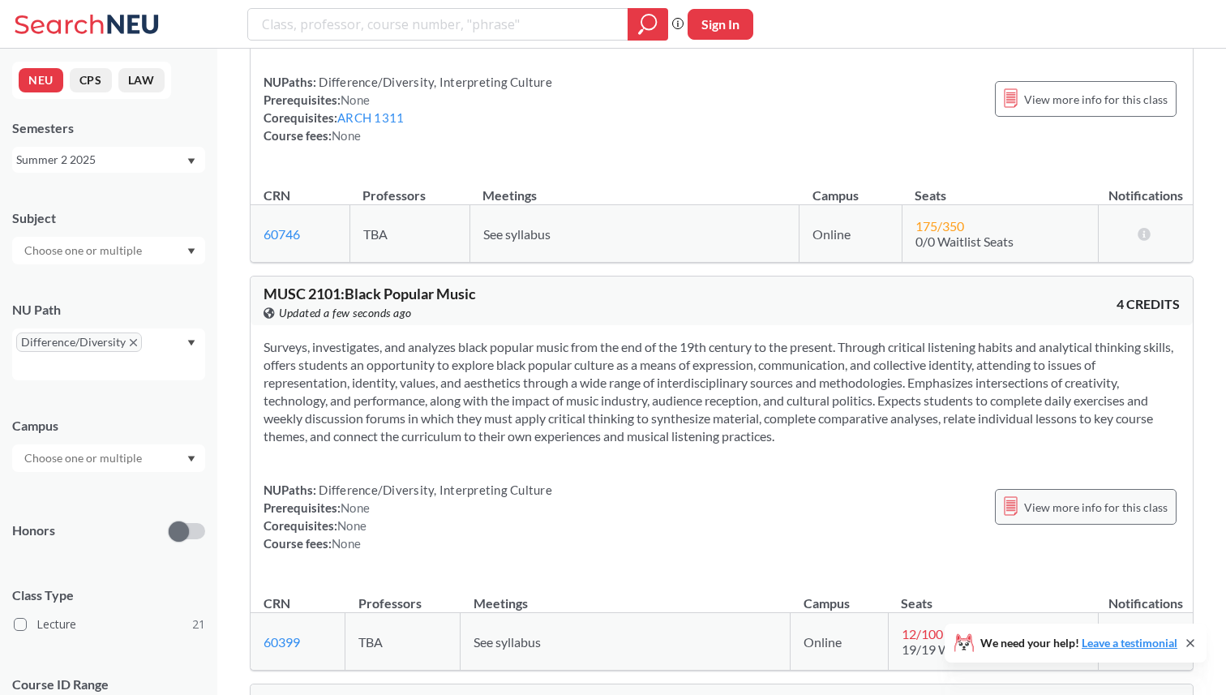
click at [1088, 497] on span "View more info for this class" at bounding box center [1095, 507] width 143 height 20
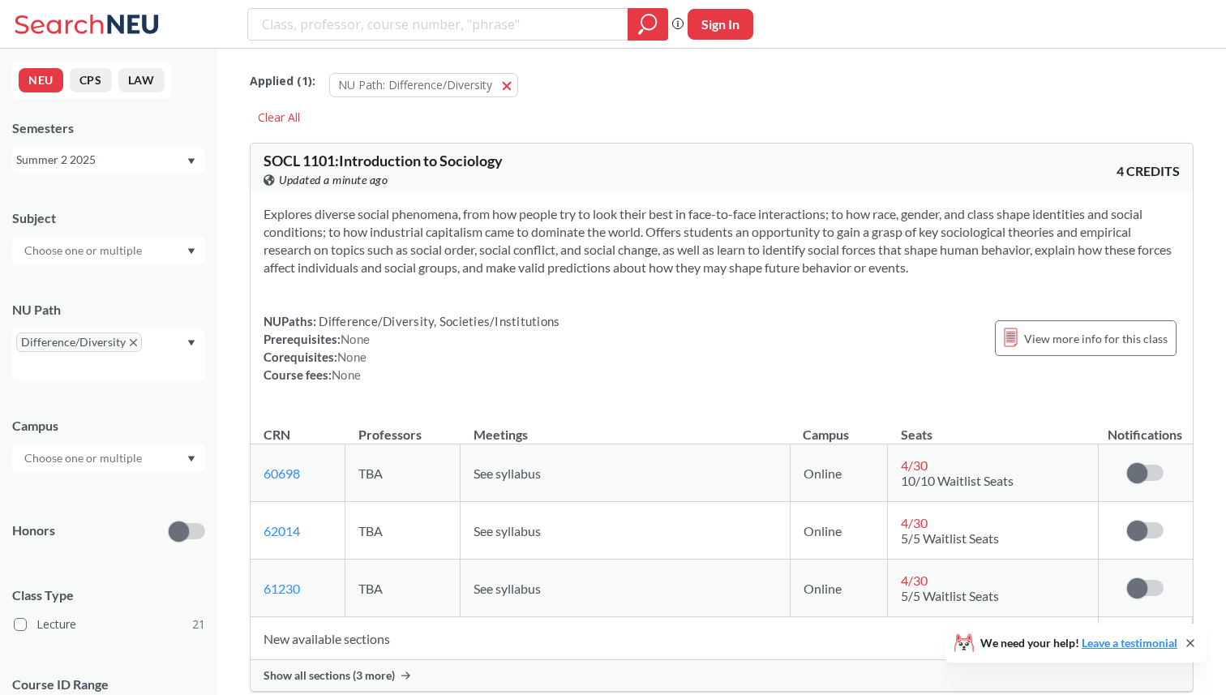
click at [551, 265] on section "Explores diverse social phenomena, from how people try to look their best in fa…" at bounding box center [721, 240] width 916 height 71
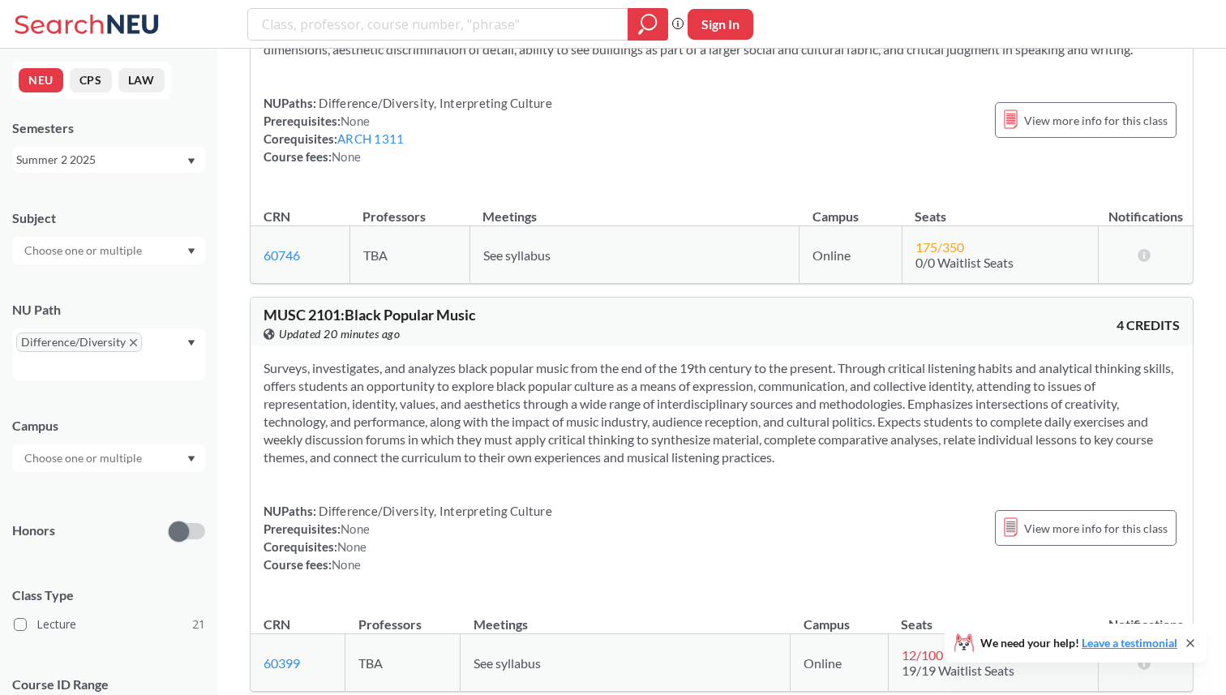
scroll to position [4148, 0]
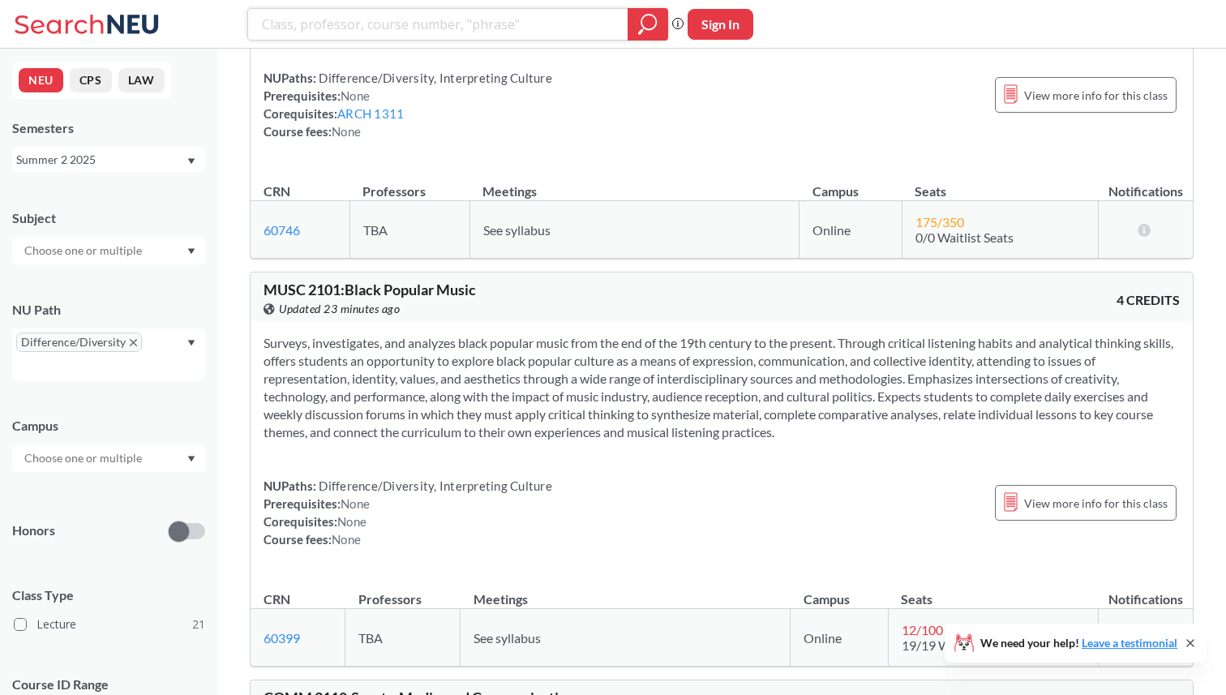
click at [503, 19] on input "search" at bounding box center [438, 25] width 356 height 28
click at [465, 37] on input "search" at bounding box center [438, 25] width 356 height 28
click at [465, 36] on input "search" at bounding box center [438, 25] width 356 height 28
type input "e"
click at [130, 341] on icon "X to remove pill" at bounding box center [133, 342] width 7 height 7
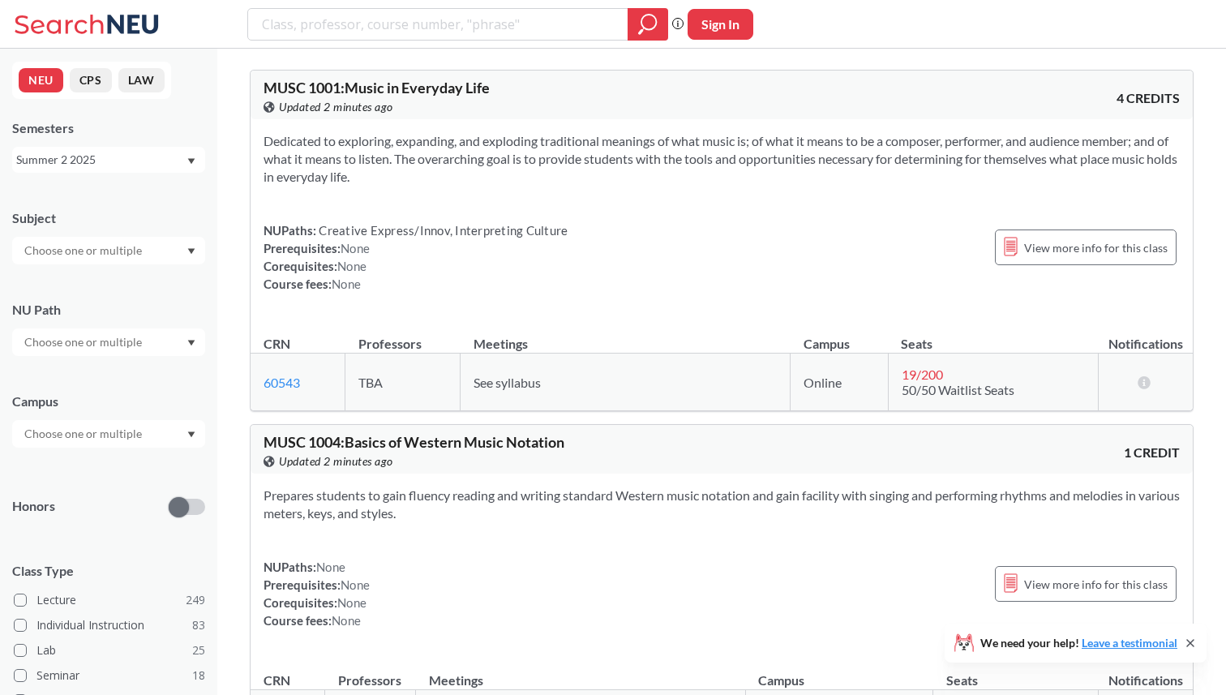
click at [149, 156] on div "Summer 2 2025" at bounding box center [100, 160] width 169 height 18
click at [135, 194] on div "Fall 2025" at bounding box center [112, 195] width 183 height 18
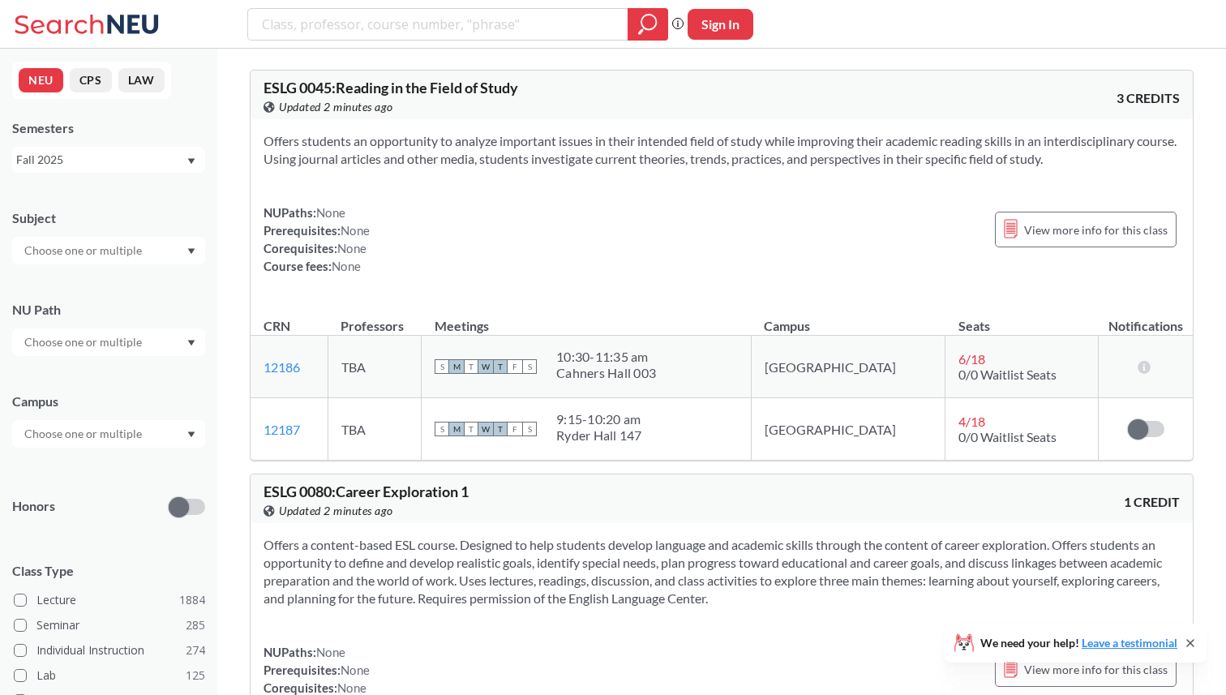
click at [135, 160] on div "Fall 2025" at bounding box center [100, 160] width 169 height 18
click at [131, 163] on div "Fall 2025" at bounding box center [100, 160] width 169 height 18
click at [161, 165] on div "Fall 2025" at bounding box center [100, 160] width 169 height 18
click at [176, 129] on div "Semesters" at bounding box center [108, 128] width 193 height 18
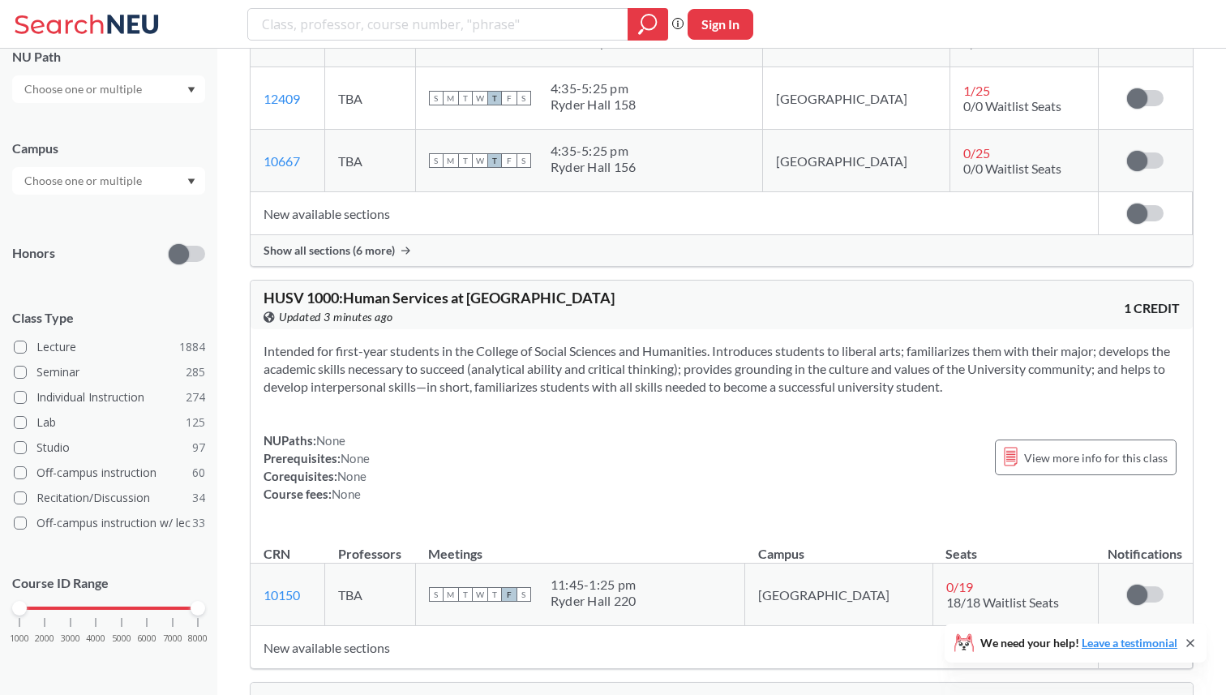
scroll to position [8041, 0]
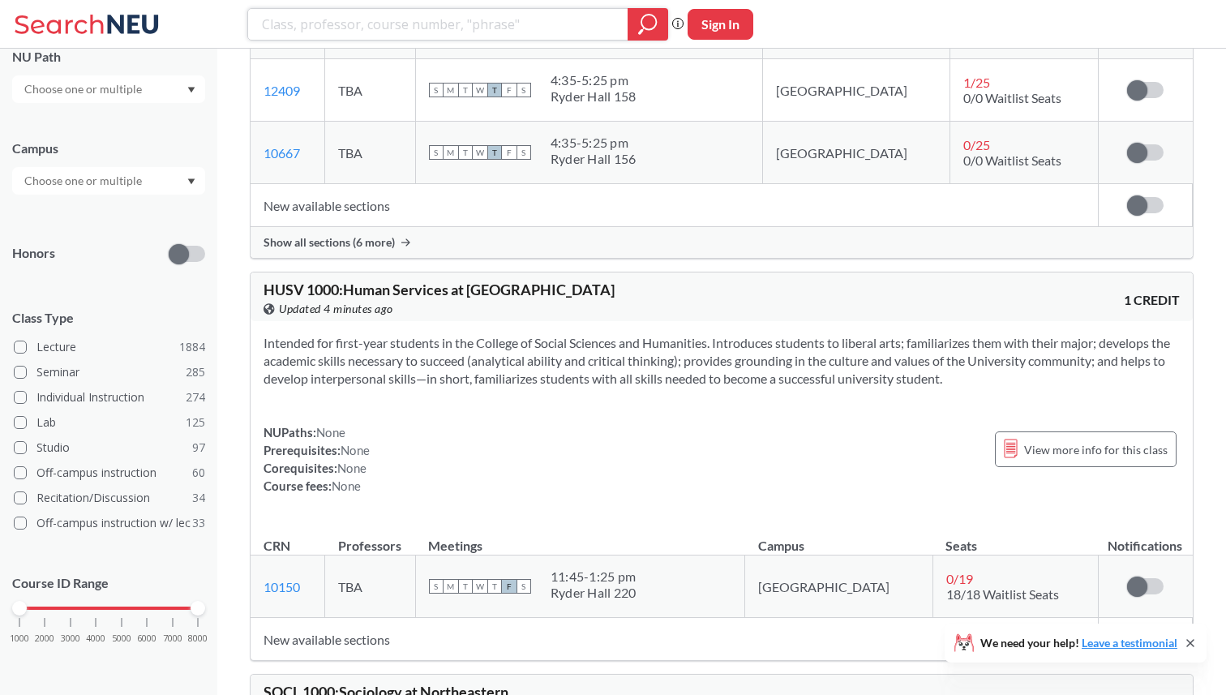
click at [541, 23] on input "search" at bounding box center [438, 25] width 356 height 28
type input "intro to sociology"
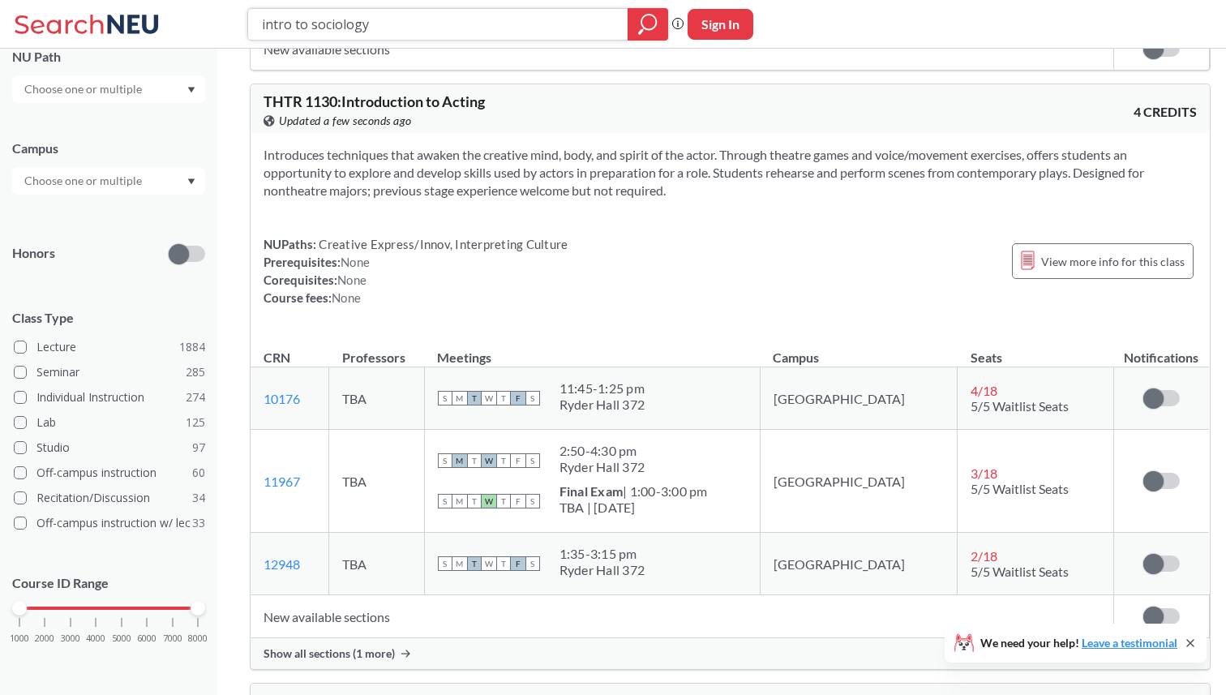
scroll to position [3936, 0]
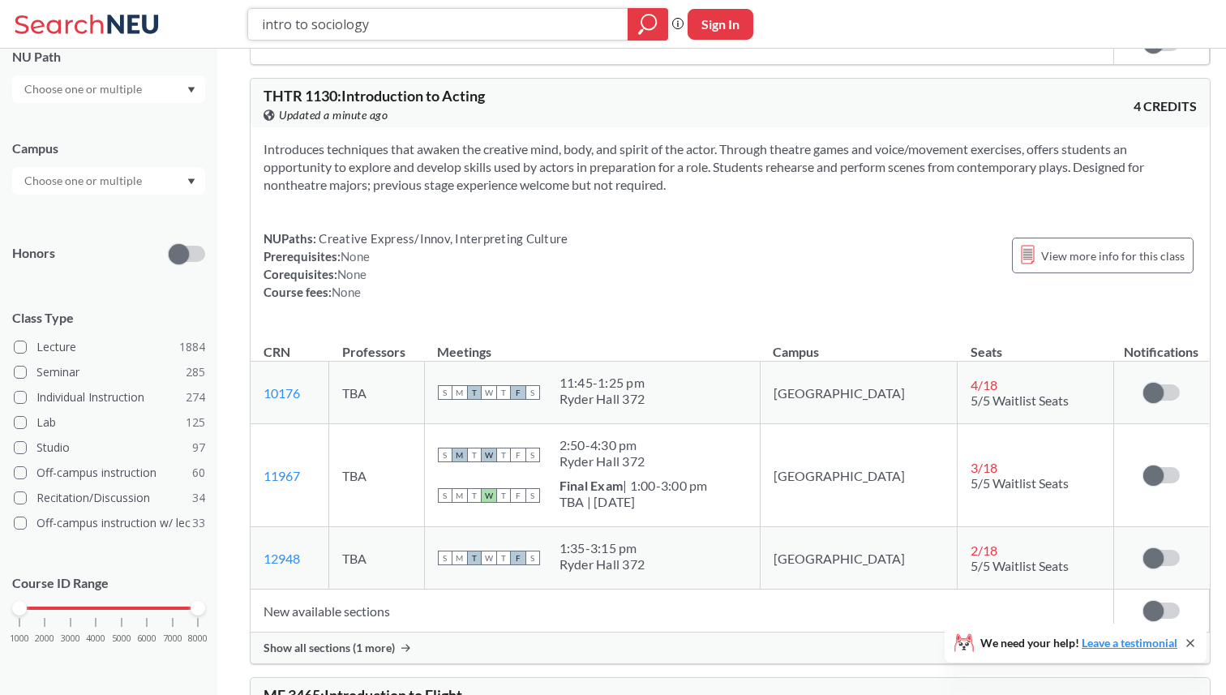
click at [576, 28] on input "intro to sociology" at bounding box center [438, 25] width 356 height 28
type input "understanding [DATE] news"
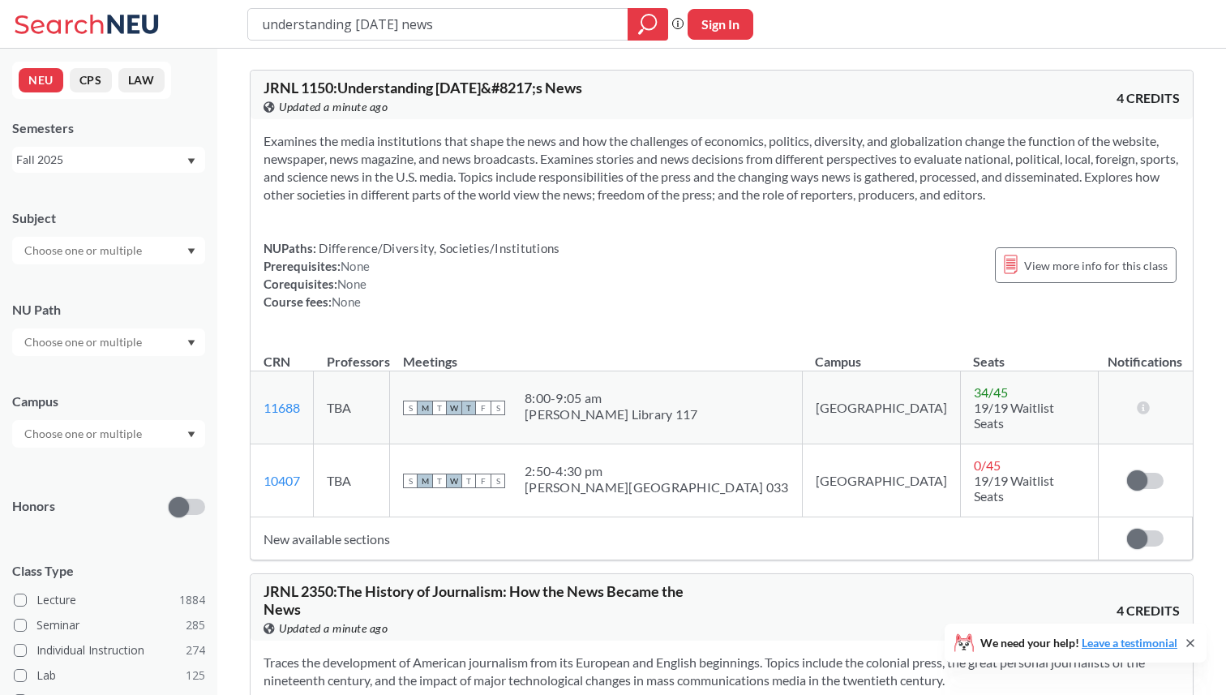
click at [101, 172] on div "Fall 2025" at bounding box center [108, 160] width 193 height 26
click at [94, 241] on span "Summer 2 2025" at bounding box center [62, 240] width 83 height 18
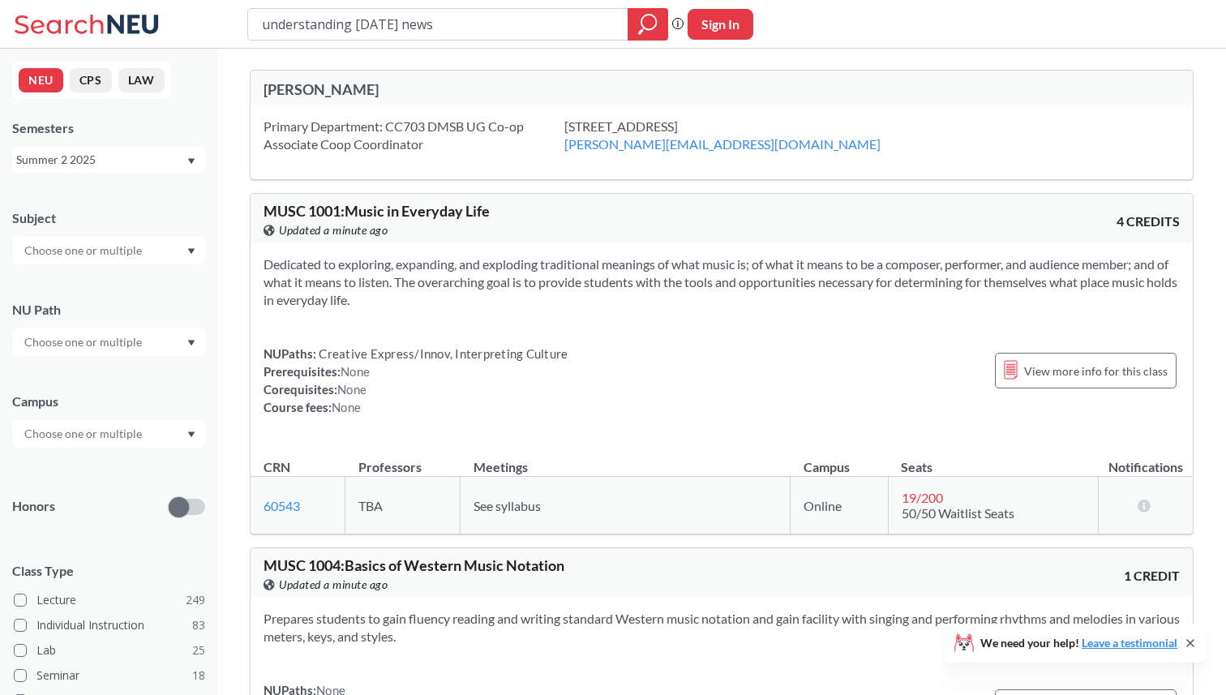
click at [494, 20] on input "understanding [DATE] news" at bounding box center [438, 25] width 356 height 28
type input "news"
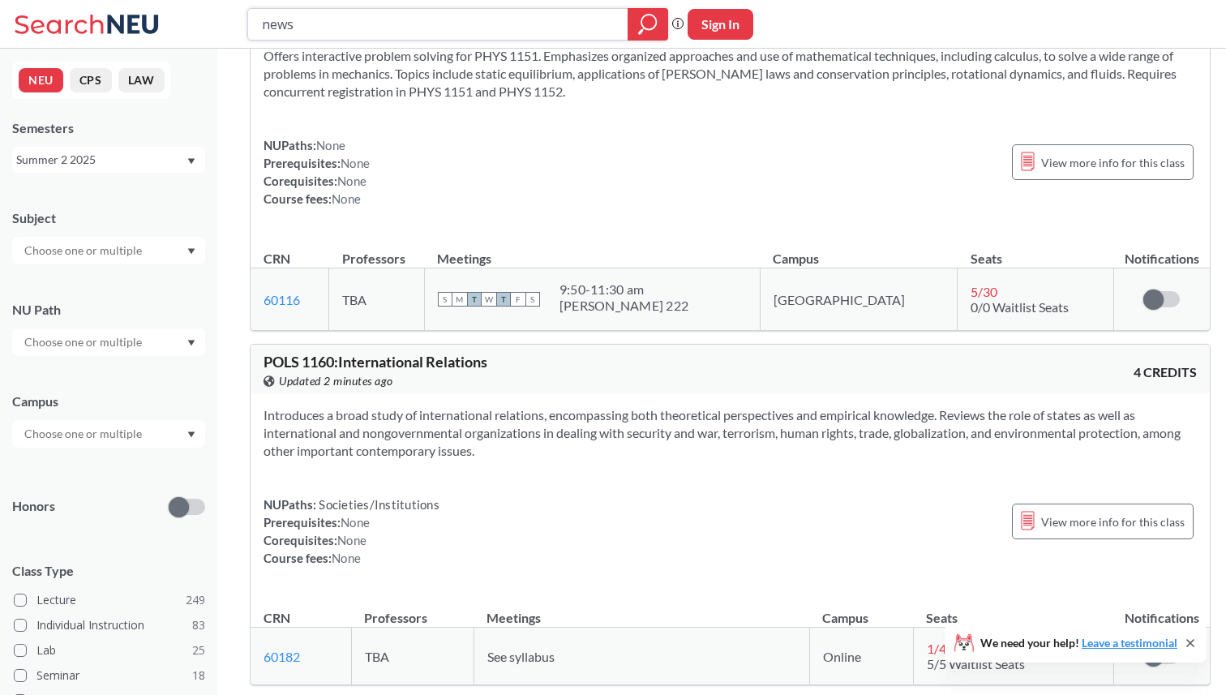
scroll to position [12898, 0]
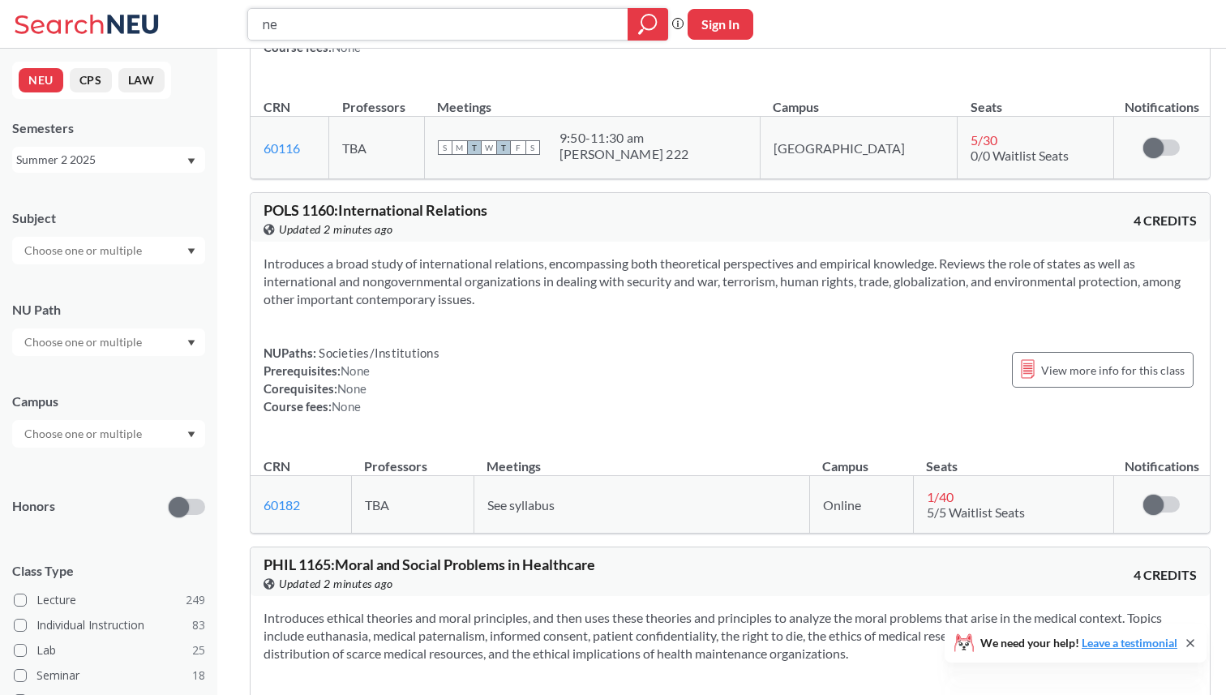
type input "n"
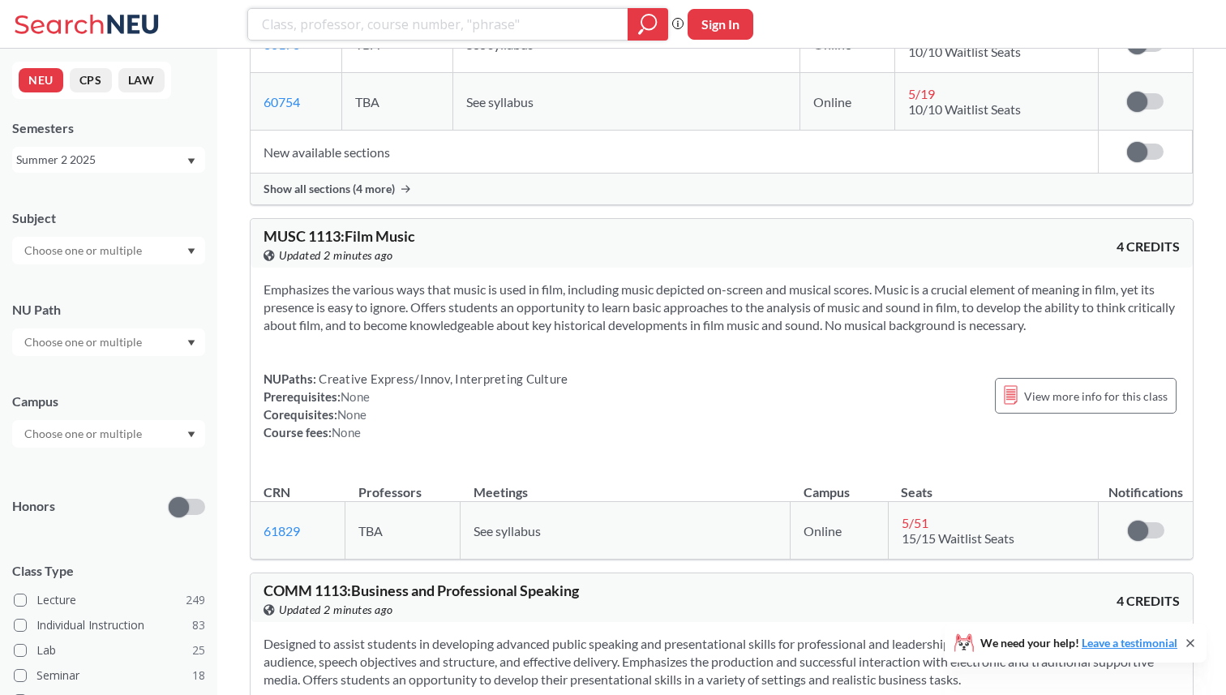
scroll to position [4830, 0]
